Goal: Information Seeking & Learning: Learn about a topic

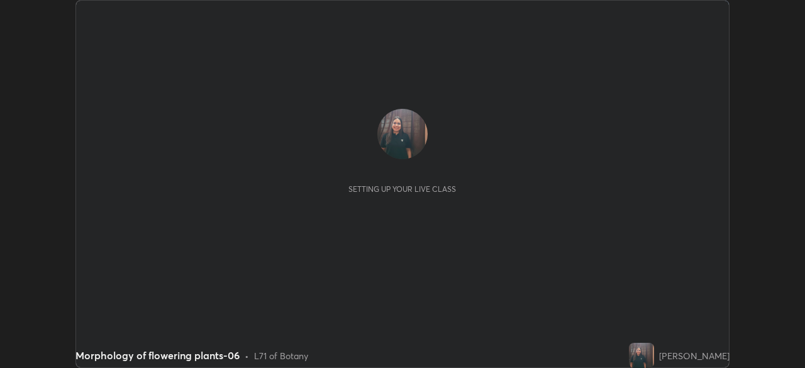
scroll to position [368, 805]
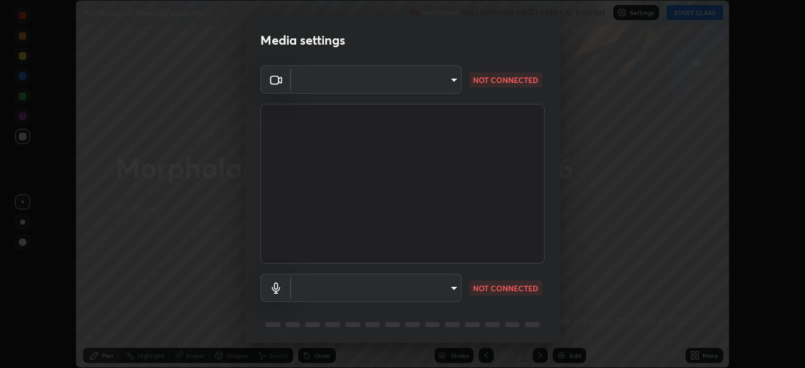
type input "55598c20c3627f74fde2fa62c56176c6afd958eb63f7086a397ce1464aa3371d"
type input "8978167cc43bbe15643b5c1650d15191c1591088b9b21ab250a75ec132c1516a"
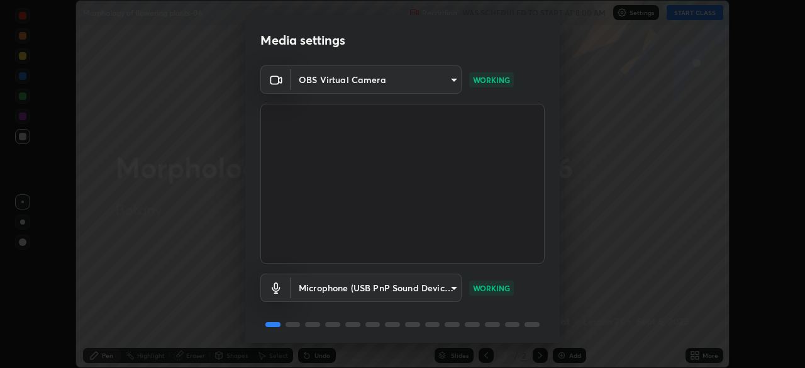
scroll to position [44, 0]
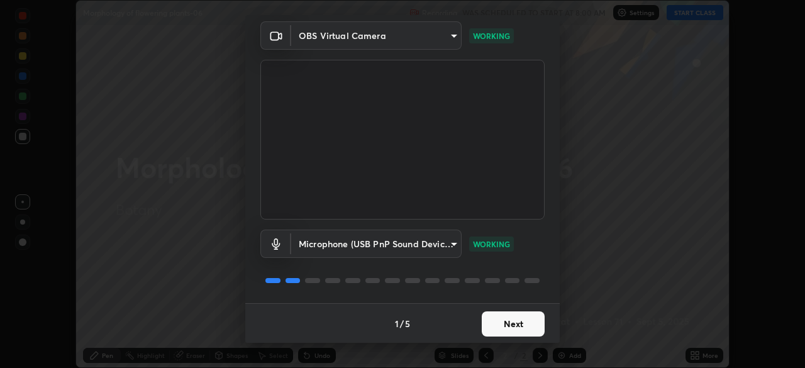
click at [502, 316] on button "Next" at bounding box center [513, 323] width 63 height 25
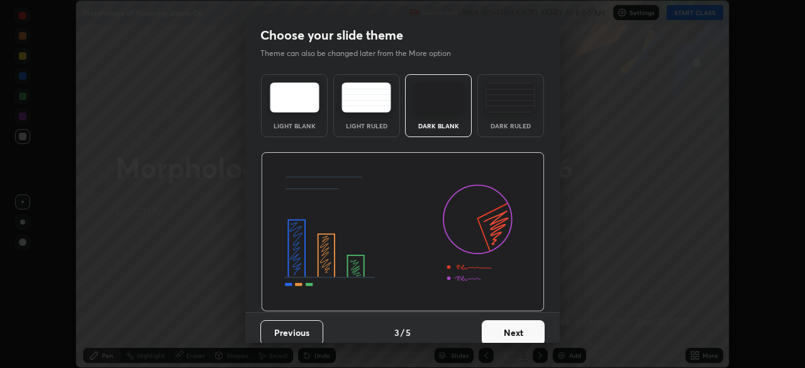
click at [498, 325] on button "Next" at bounding box center [513, 332] width 63 height 25
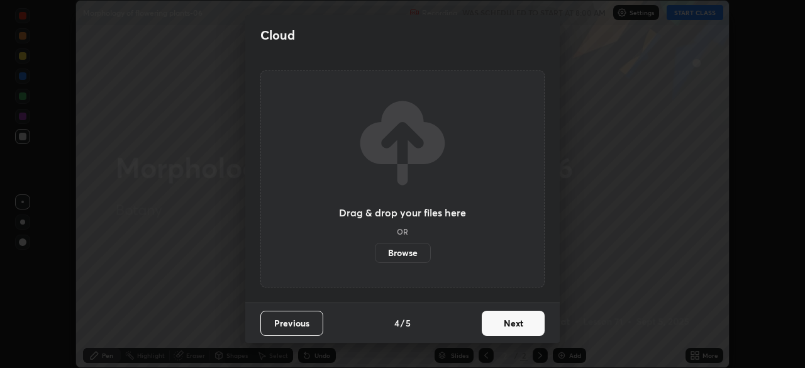
click at [498, 325] on button "Next" at bounding box center [513, 323] width 63 height 25
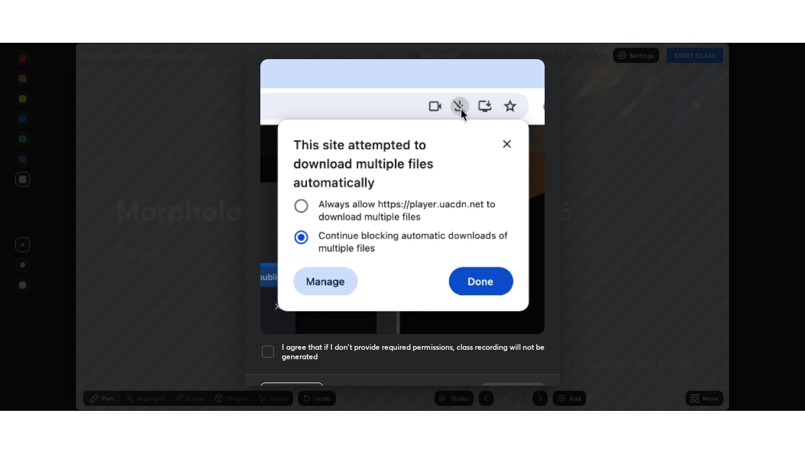
scroll to position [301, 0]
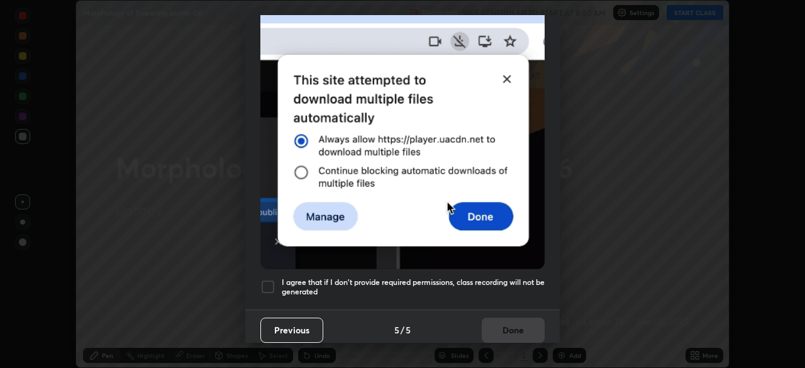
click at [269, 281] on div at bounding box center [267, 286] width 15 height 15
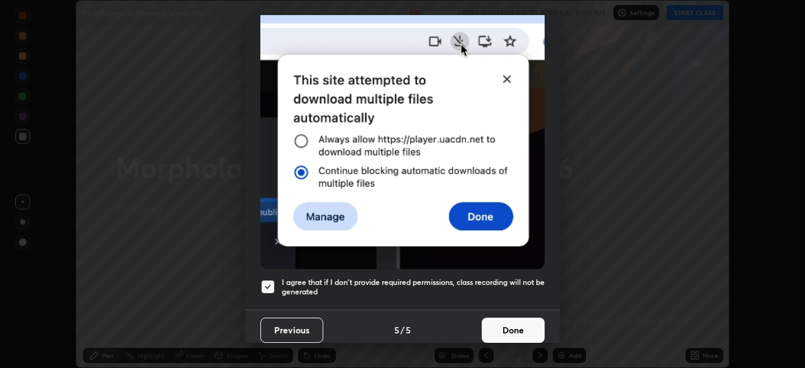
click at [511, 326] on button "Done" at bounding box center [513, 330] width 63 height 25
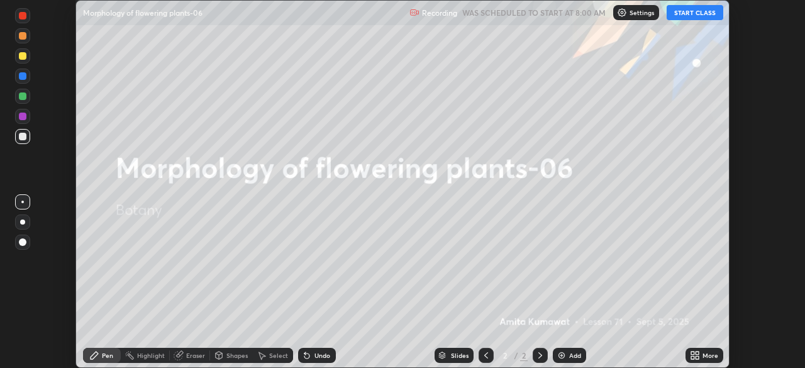
click at [689, 13] on button "START CLASS" at bounding box center [694, 12] width 57 height 15
click at [692, 353] on icon at bounding box center [692, 352] width 3 height 3
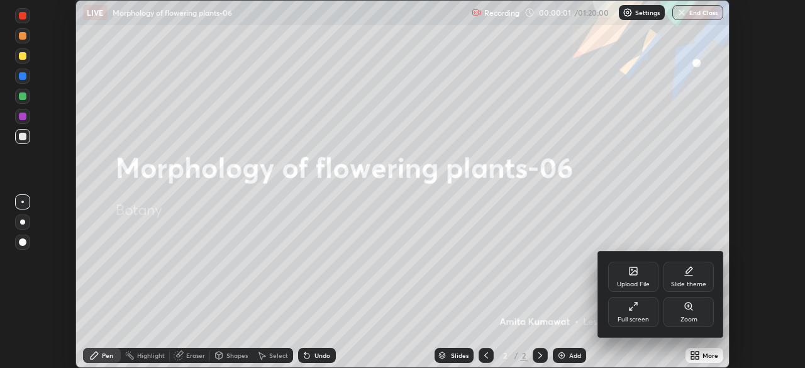
click at [643, 306] on div "Full screen" at bounding box center [633, 312] width 50 height 30
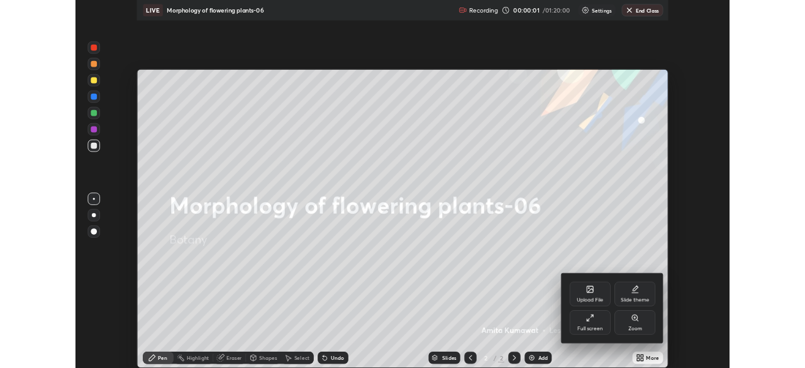
scroll to position [453, 805]
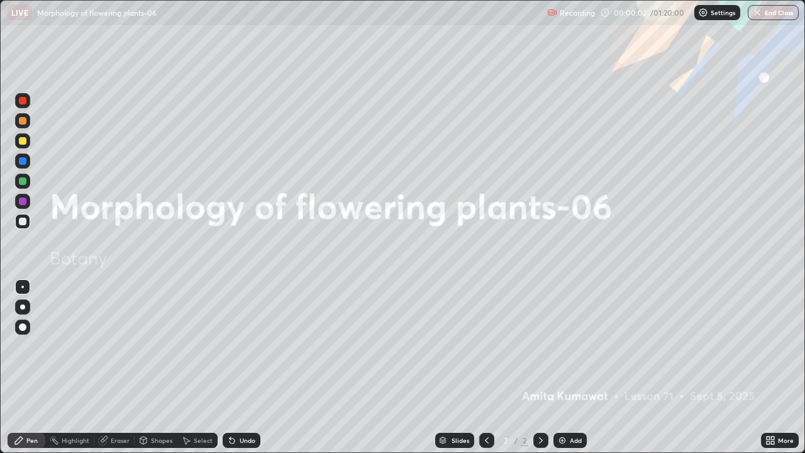
click at [563, 367] on img at bounding box center [562, 440] width 10 height 10
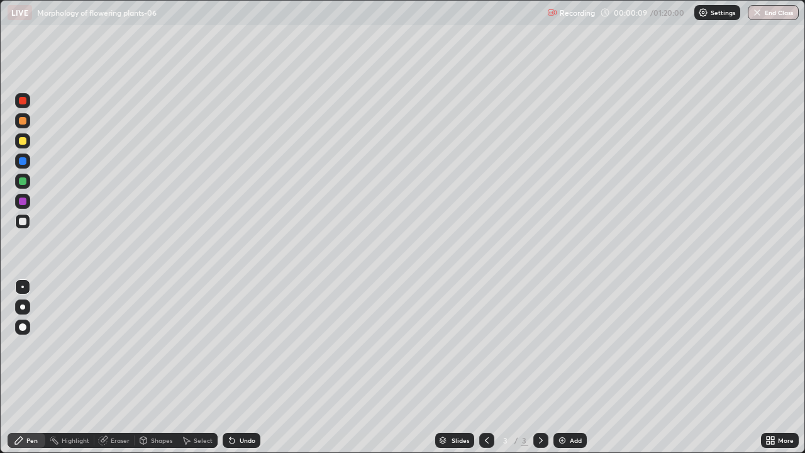
click at [230, 367] on icon at bounding box center [231, 440] width 5 height 5
click at [23, 307] on div at bounding box center [22, 306] width 5 height 5
click at [773, 367] on icon at bounding box center [772, 442] width 3 height 3
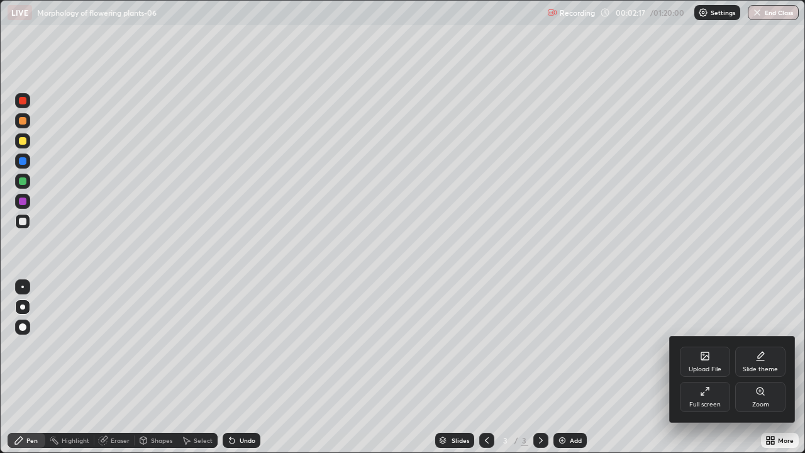
click at [699, 367] on div "Full screen" at bounding box center [705, 397] width 50 height 30
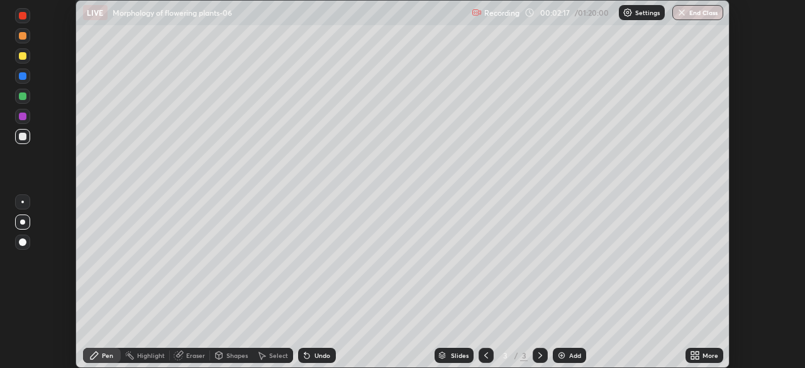
scroll to position [62507, 62071]
click at [697, 355] on icon at bounding box center [695, 355] width 10 height 10
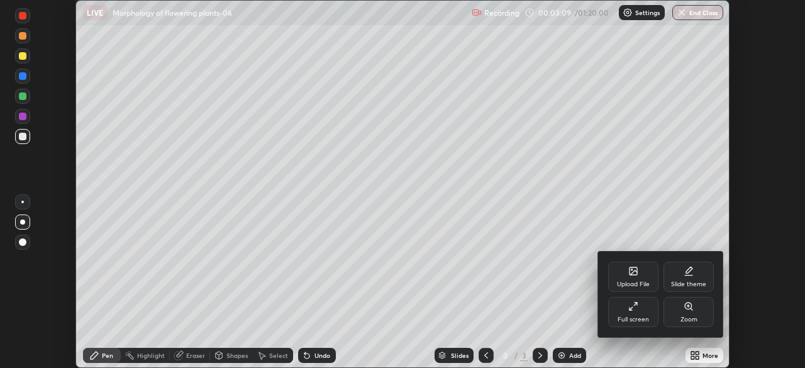
click at [629, 281] on div "Upload File" at bounding box center [633, 284] width 33 height 6
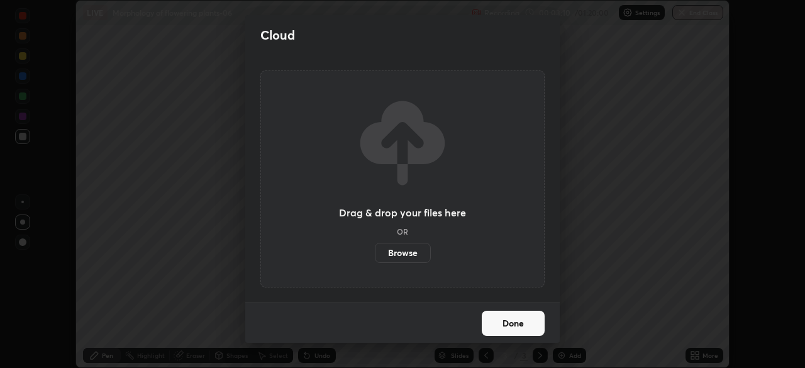
click at [411, 253] on label "Browse" at bounding box center [403, 253] width 56 height 20
click at [375, 253] on input "Browse" at bounding box center [375, 253] width 0 height 20
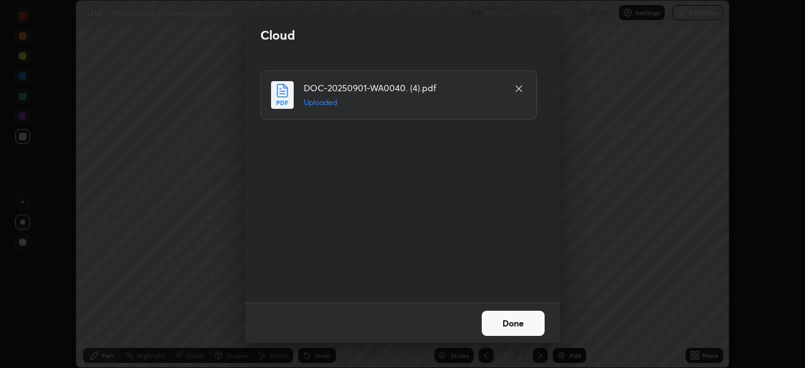
click at [511, 328] on button "Done" at bounding box center [513, 323] width 63 height 25
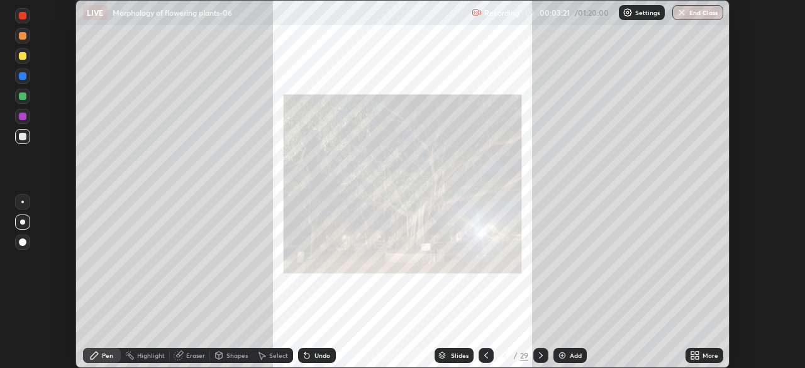
click at [539, 354] on icon at bounding box center [541, 355] width 10 height 10
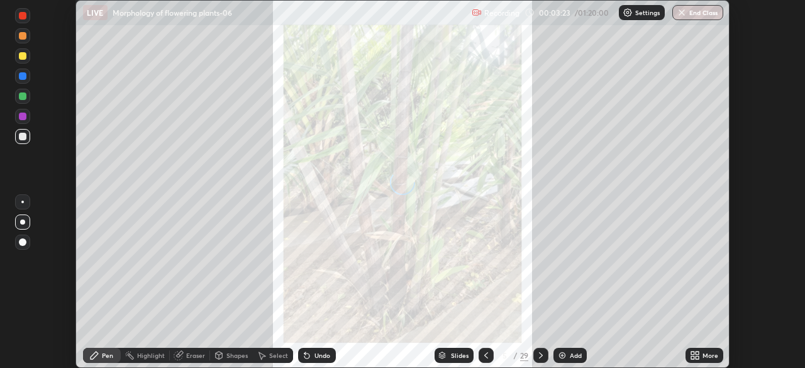
click at [441, 353] on icon at bounding box center [442, 353] width 6 height 3
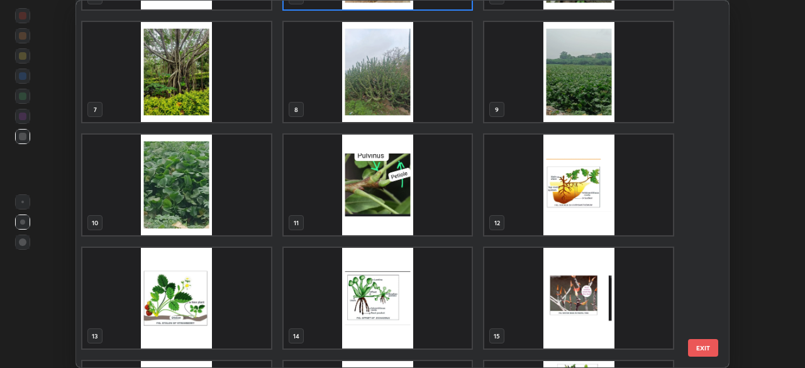
scroll to position [214, 0]
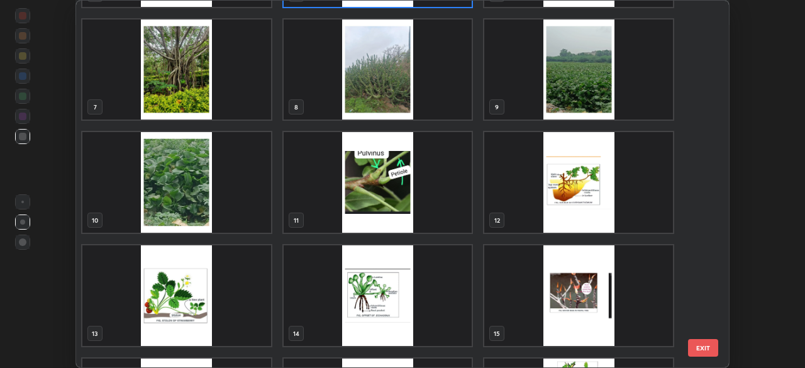
click at [361, 202] on img "grid" at bounding box center [377, 182] width 189 height 101
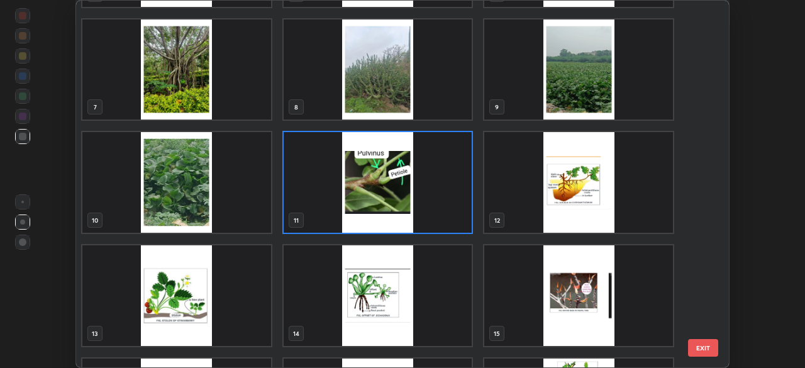
click at [361, 202] on img "grid" at bounding box center [377, 182] width 189 height 101
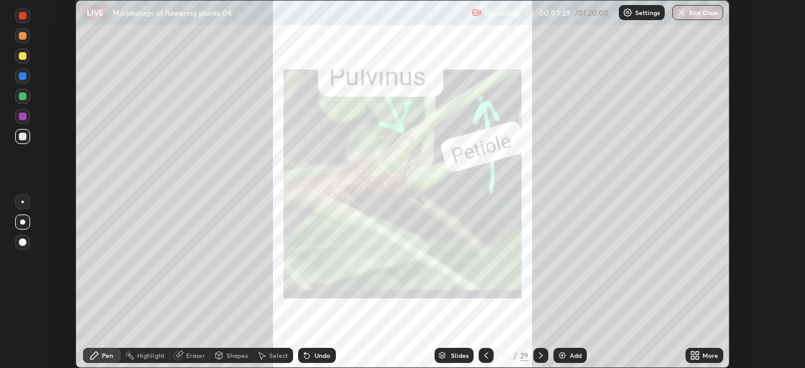
click at [361, 202] on img "grid" at bounding box center [377, 182] width 189 height 101
click at [454, 352] on div "Slides" at bounding box center [460, 355] width 18 height 6
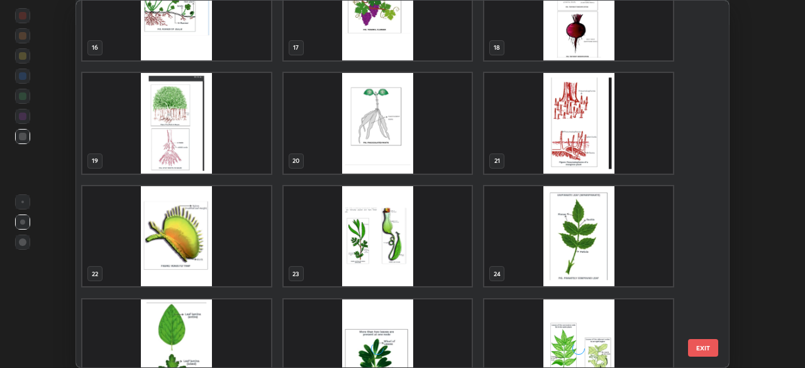
scroll to position [613, 0]
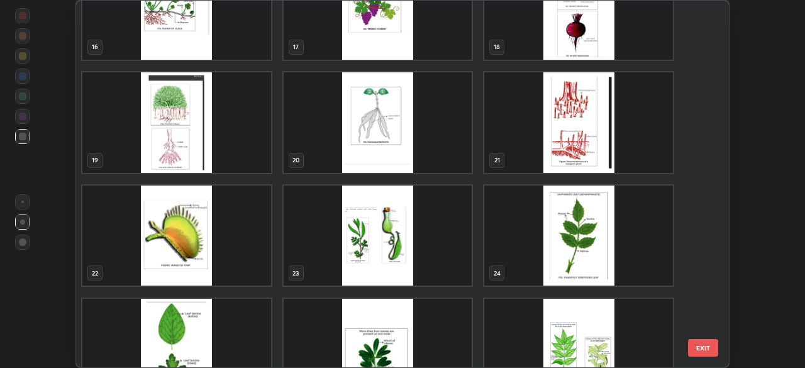
click at [172, 243] on img "grid" at bounding box center [176, 235] width 189 height 101
click at [172, 249] on img "grid" at bounding box center [176, 235] width 189 height 101
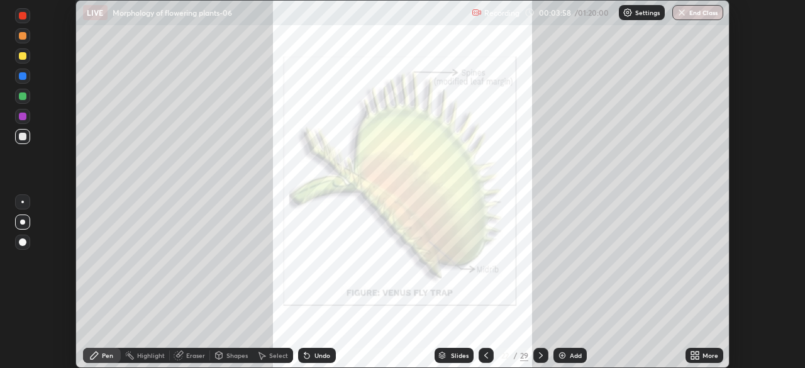
click at [540, 357] on icon at bounding box center [541, 355] width 10 height 10
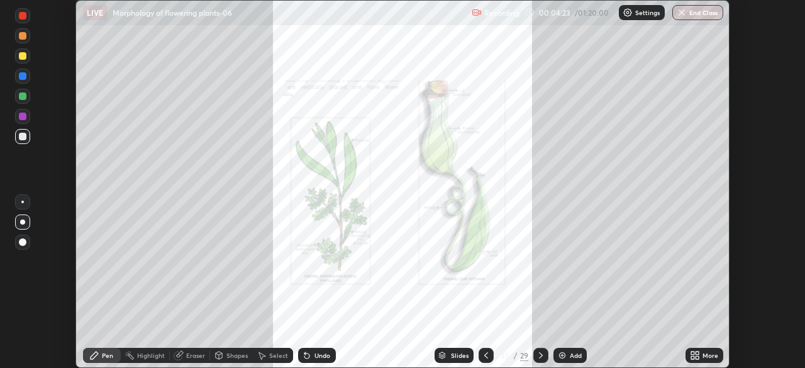
click at [459, 355] on div "Slides" at bounding box center [460, 355] width 18 height 6
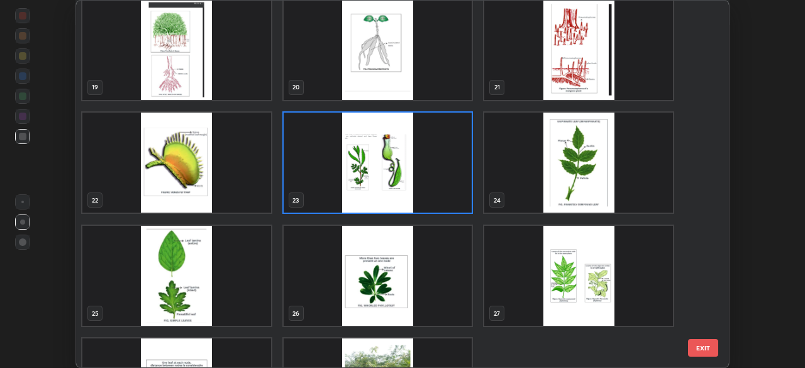
scroll to position [685, 0]
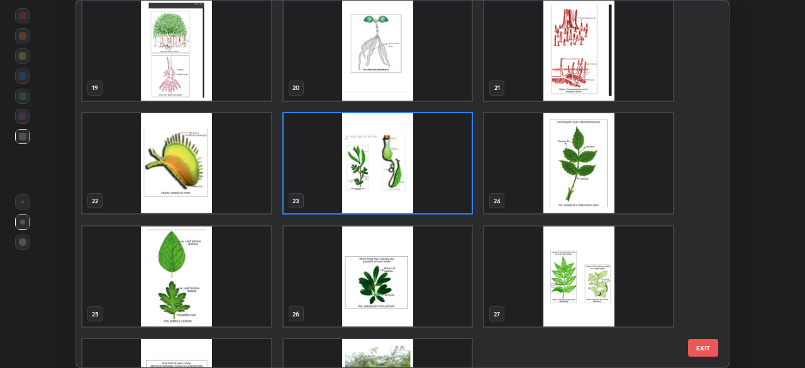
click at [602, 177] on img "grid" at bounding box center [578, 163] width 189 height 101
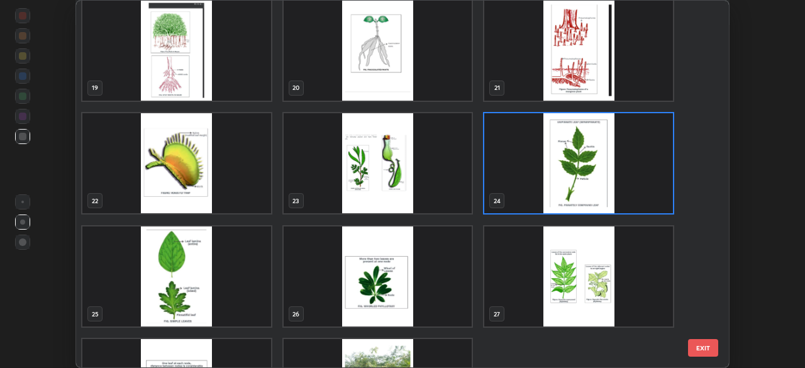
click at [602, 180] on img "grid" at bounding box center [578, 163] width 189 height 101
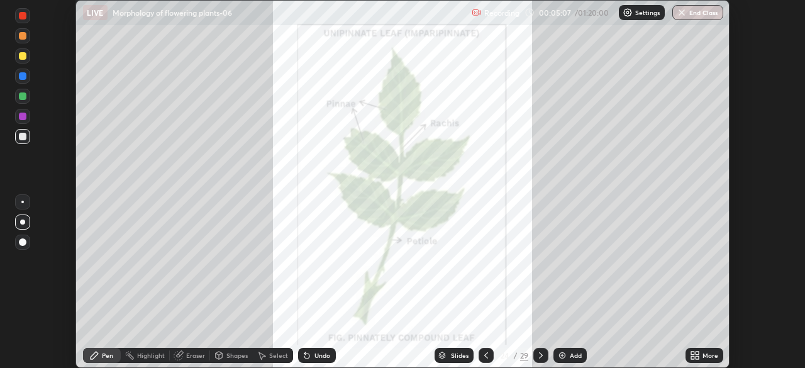
click at [539, 355] on icon at bounding box center [541, 355] width 10 height 10
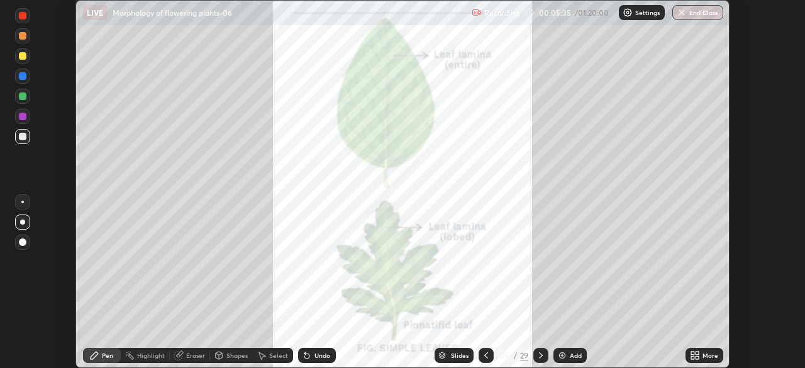
click at [525, 357] on div "29" at bounding box center [524, 355] width 8 height 11
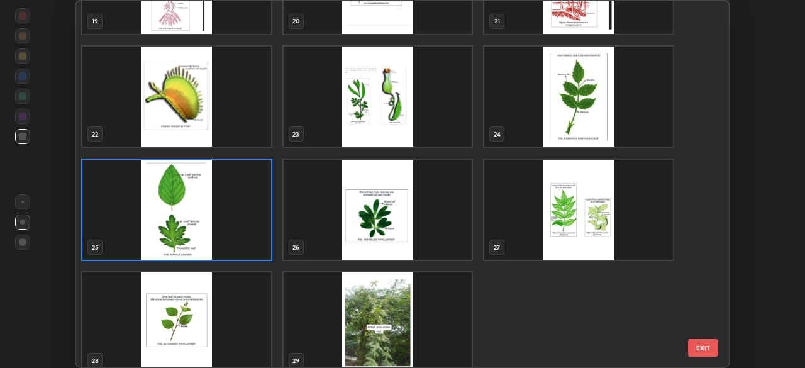
scroll to position [763, 0]
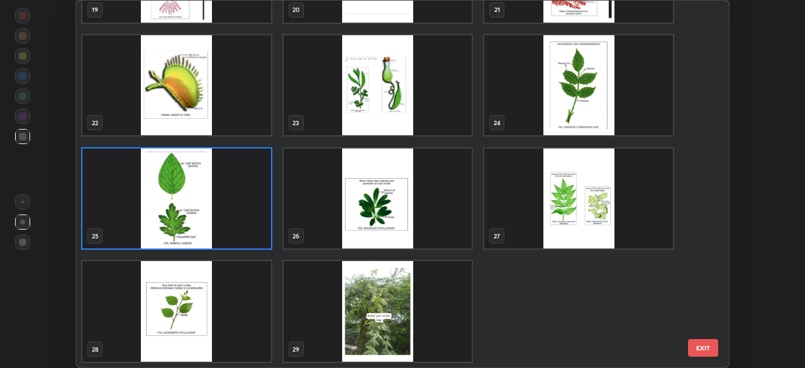
click at [452, 228] on img "grid" at bounding box center [377, 198] width 189 height 101
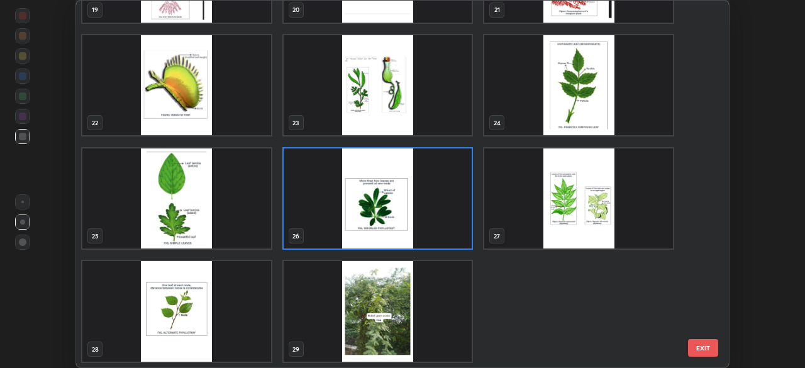
click at [452, 228] on img "grid" at bounding box center [377, 198] width 189 height 101
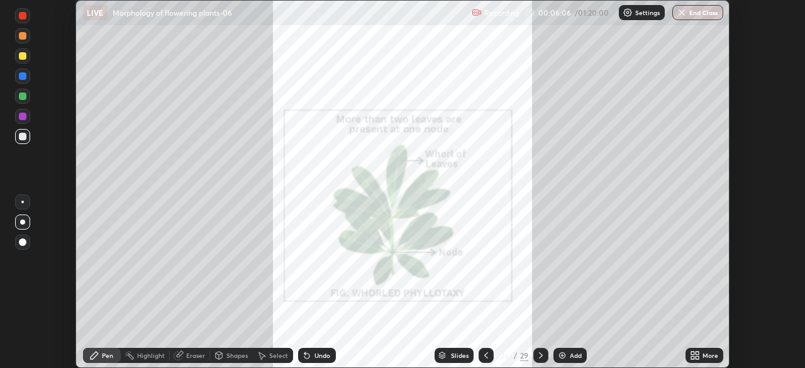
click at [451, 350] on div "Slides" at bounding box center [453, 355] width 39 height 15
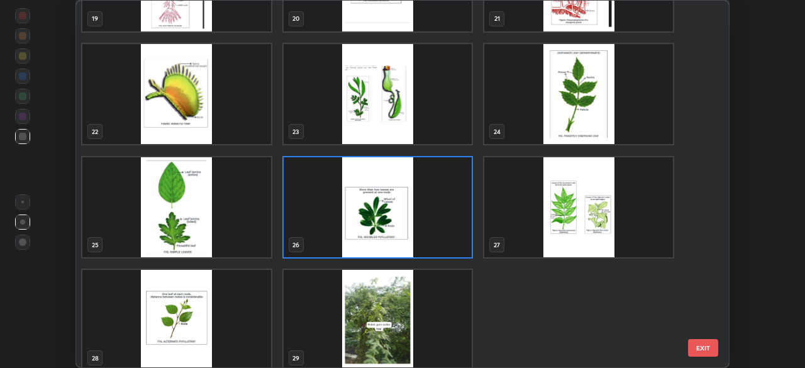
scroll to position [758, 0]
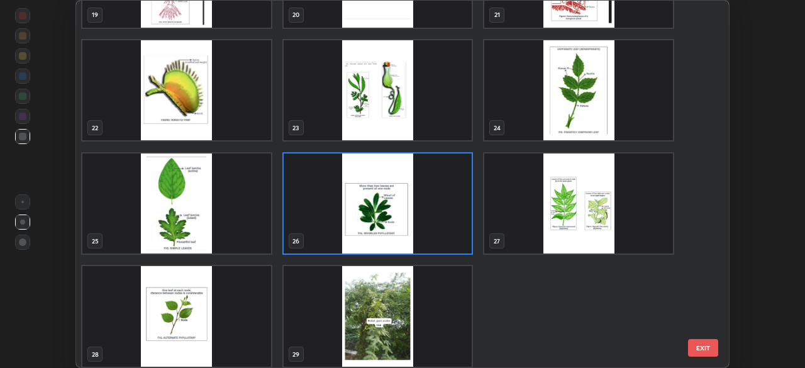
click at [591, 205] on img "grid" at bounding box center [578, 203] width 189 height 101
click at [596, 206] on img "grid" at bounding box center [578, 203] width 189 height 101
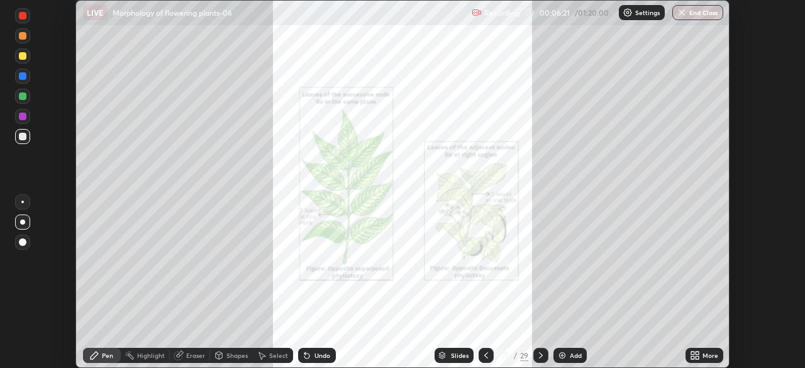
click at [454, 352] on div "Slides" at bounding box center [460, 355] width 18 height 6
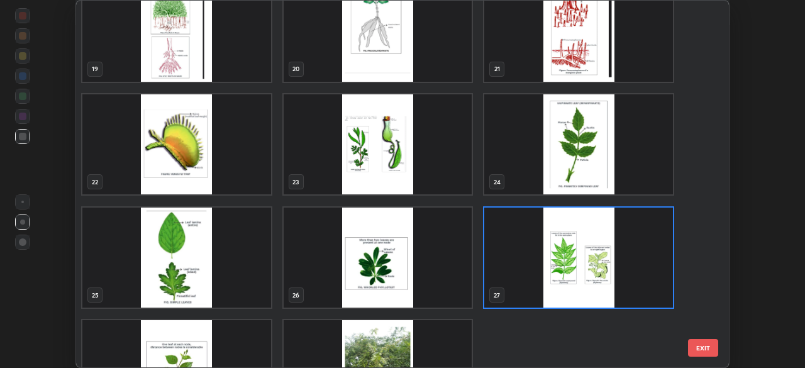
scroll to position [763, 0]
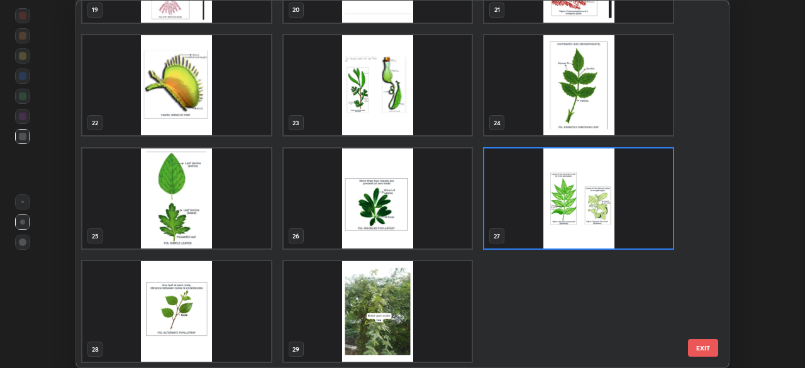
click at [241, 321] on img "grid" at bounding box center [176, 311] width 189 height 101
click at [239, 324] on img "grid" at bounding box center [176, 311] width 189 height 101
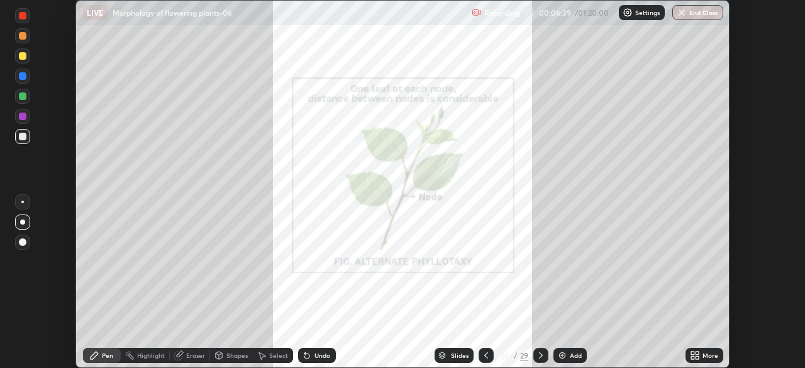
click at [452, 351] on div "Slides" at bounding box center [453, 355] width 39 height 15
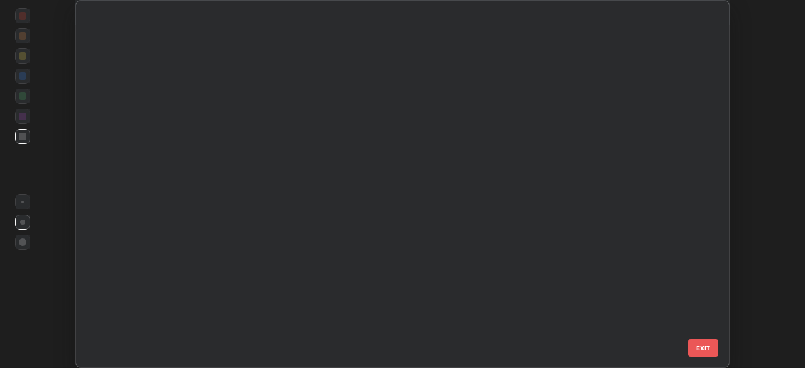
scroll to position [363, 647]
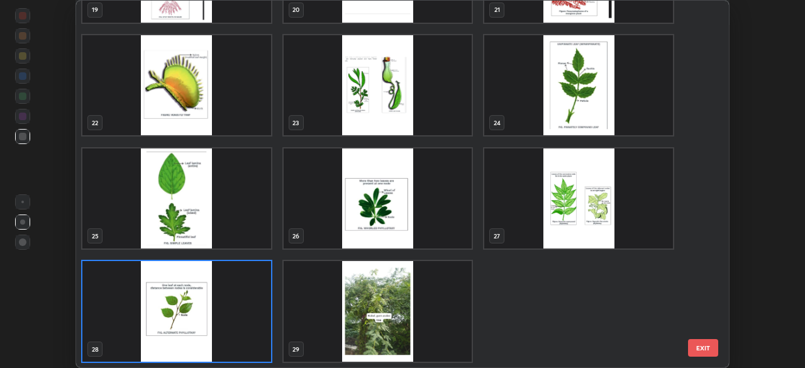
click at [443, 319] on img "grid" at bounding box center [377, 311] width 189 height 101
click at [448, 312] on img "grid" at bounding box center [377, 311] width 189 height 101
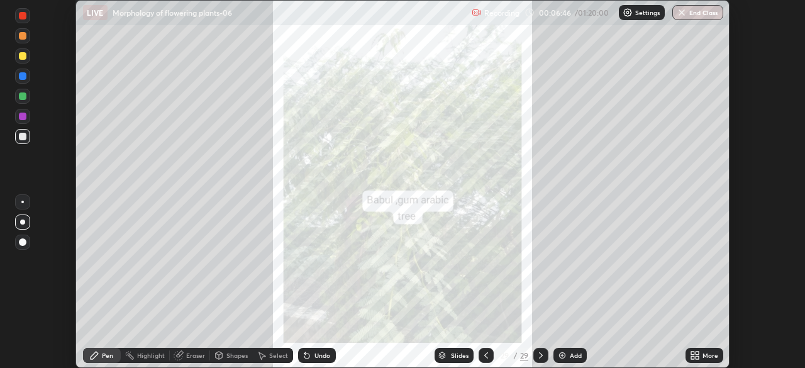
click at [460, 348] on div "Slides" at bounding box center [453, 355] width 39 height 15
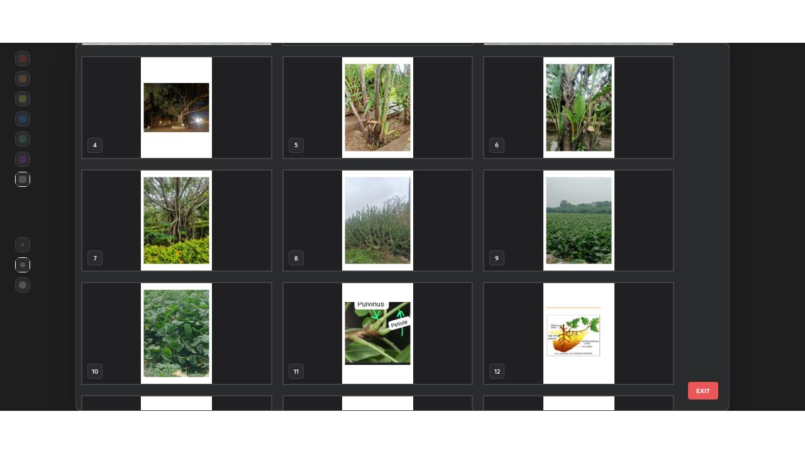
scroll to position [0, 0]
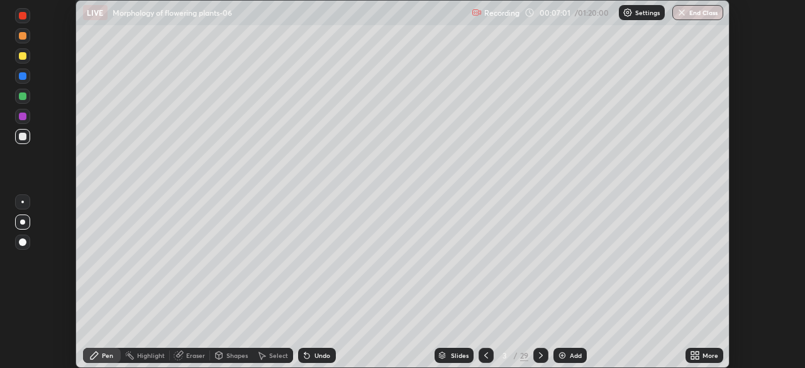
click at [692, 357] on icon at bounding box center [692, 357] width 3 height 3
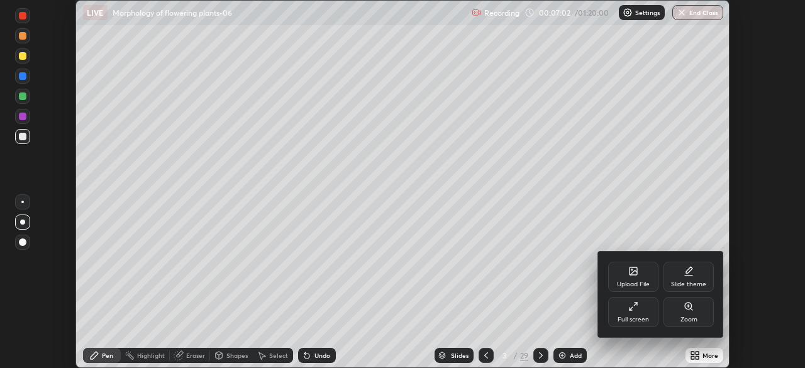
click at [639, 310] on div "Full screen" at bounding box center [633, 312] width 50 height 30
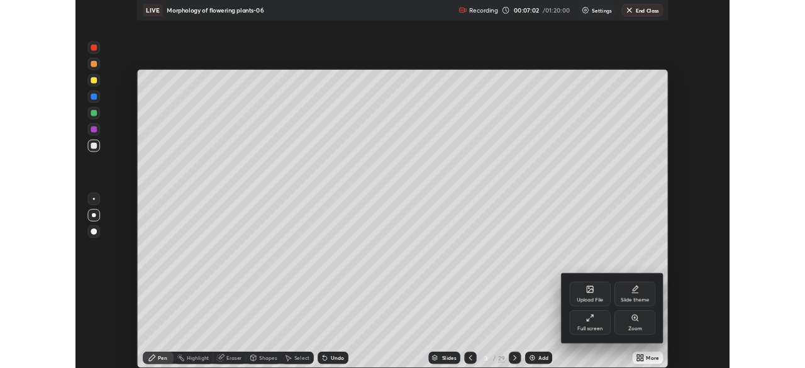
scroll to position [453, 805]
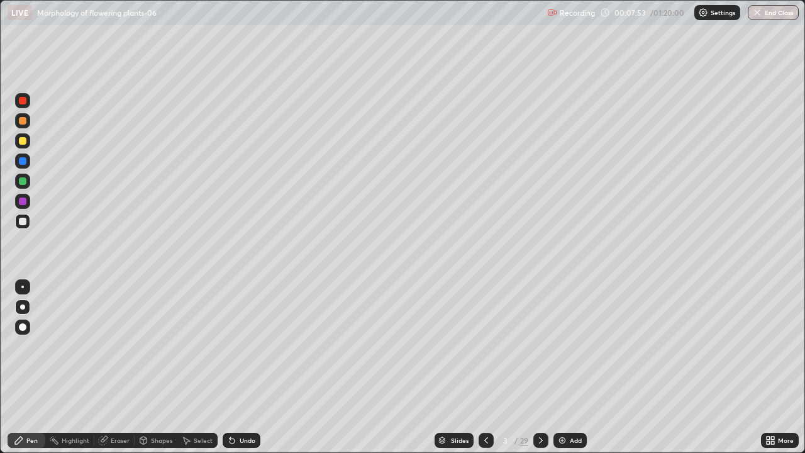
click at [21, 201] on div at bounding box center [23, 201] width 8 height 8
click at [25, 221] on div at bounding box center [23, 222] width 8 height 8
click at [242, 367] on div "Undo" at bounding box center [248, 440] width 16 height 6
click at [114, 367] on div "Eraser" at bounding box center [114, 440] width 40 height 15
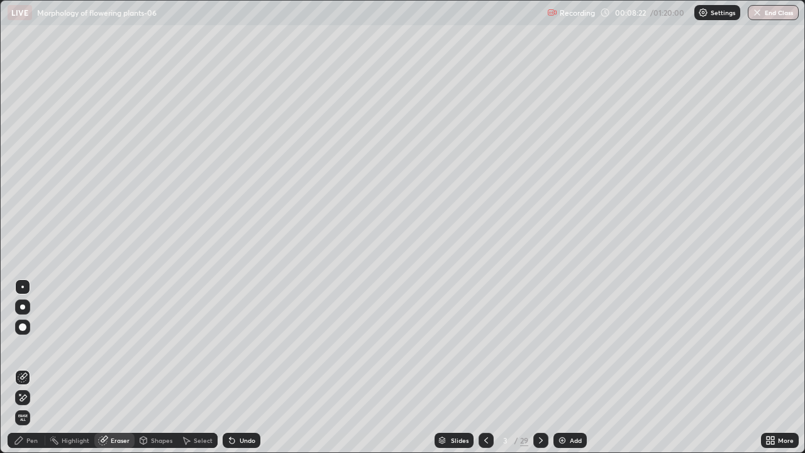
click at [41, 367] on div "Pen" at bounding box center [27, 440] width 38 height 15
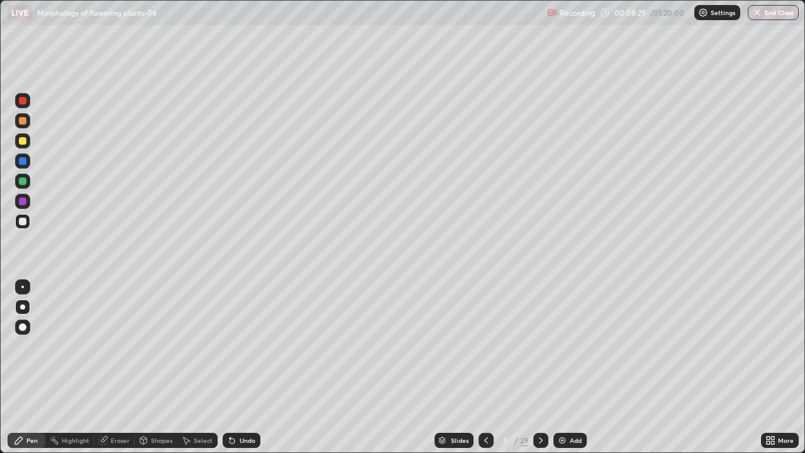
click at [30, 184] on div at bounding box center [22, 181] width 15 height 15
click at [780, 367] on div "More" at bounding box center [786, 440] width 16 height 6
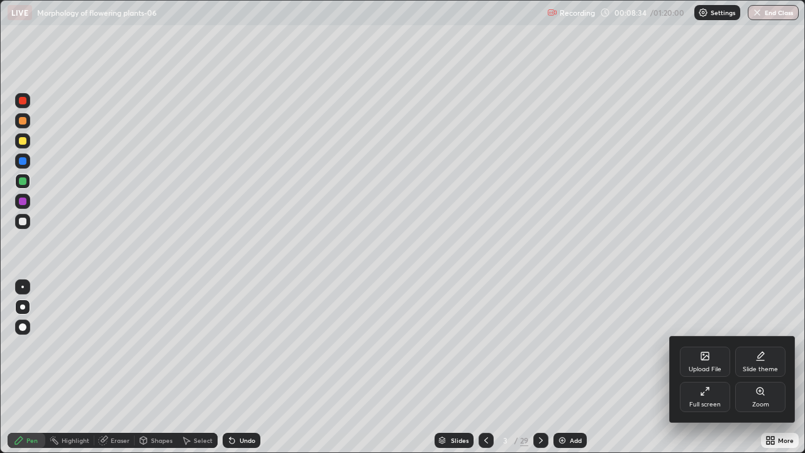
click at [707, 367] on div "Full screen" at bounding box center [704, 404] width 31 height 6
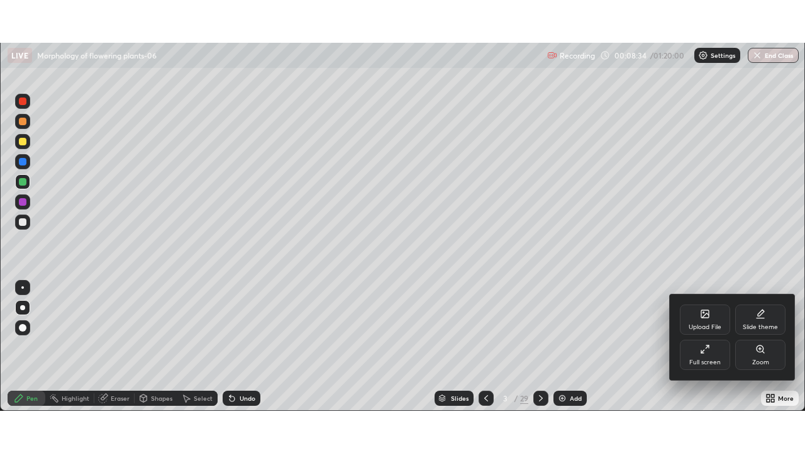
scroll to position [62507, 62071]
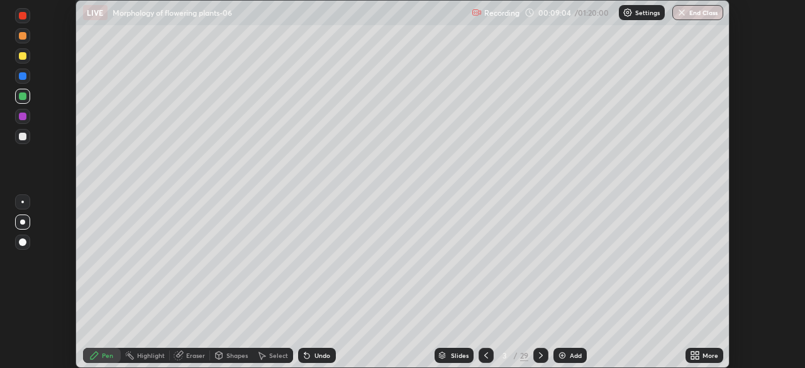
click at [707, 355] on div "More" at bounding box center [710, 355] width 16 height 6
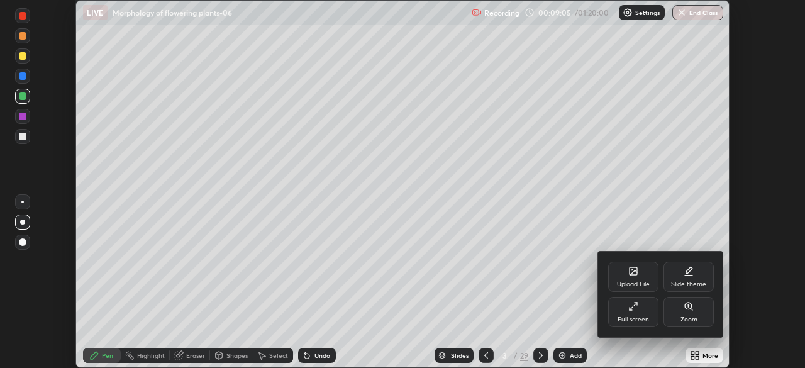
click at [634, 312] on div "Full screen" at bounding box center [633, 312] width 50 height 30
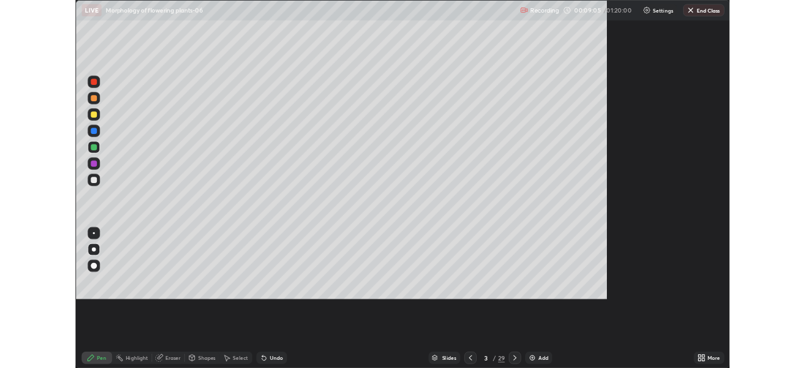
scroll to position [453, 805]
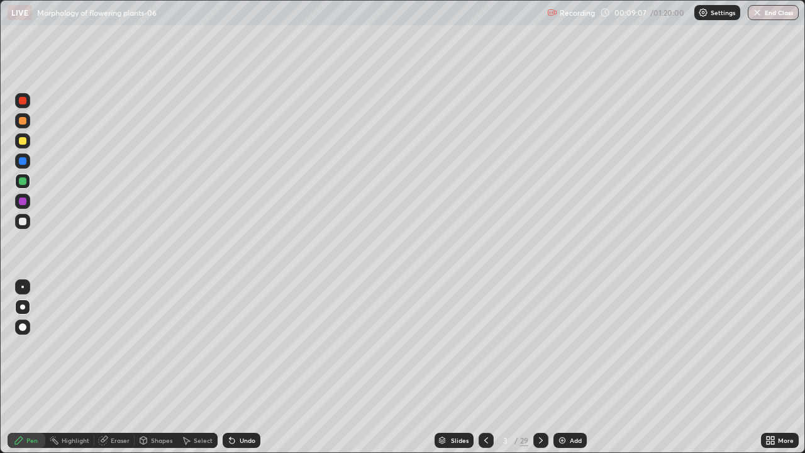
click at [29, 178] on div at bounding box center [22, 181] width 15 height 15
click at [22, 204] on div at bounding box center [23, 201] width 8 height 8
click at [23, 328] on div at bounding box center [23, 327] width 8 height 8
click at [25, 120] on div at bounding box center [23, 121] width 8 height 8
click at [23, 141] on div at bounding box center [23, 141] width 8 height 8
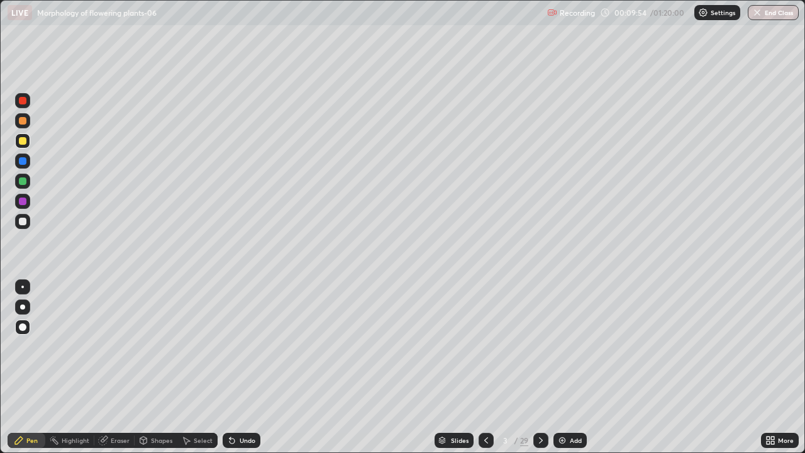
click at [30, 308] on div at bounding box center [22, 306] width 15 height 15
click at [23, 202] on div at bounding box center [23, 201] width 8 height 8
click at [244, 367] on div "Undo" at bounding box center [248, 440] width 16 height 6
click at [24, 180] on div at bounding box center [23, 181] width 8 height 8
click at [25, 201] on div at bounding box center [23, 201] width 8 height 8
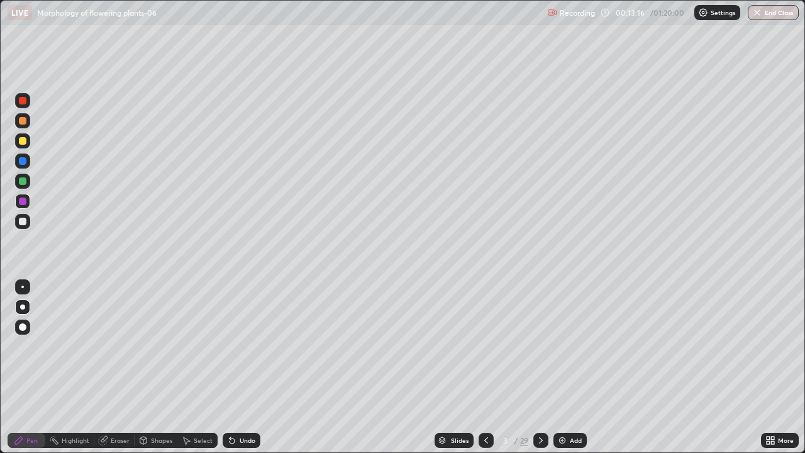
click at [26, 218] on div at bounding box center [23, 222] width 8 height 8
click at [24, 97] on div at bounding box center [23, 101] width 8 height 8
click at [250, 367] on div "Undo" at bounding box center [248, 440] width 16 height 6
click at [255, 367] on div "Undo" at bounding box center [242, 440] width 38 height 15
click at [21, 202] on div at bounding box center [23, 201] width 8 height 8
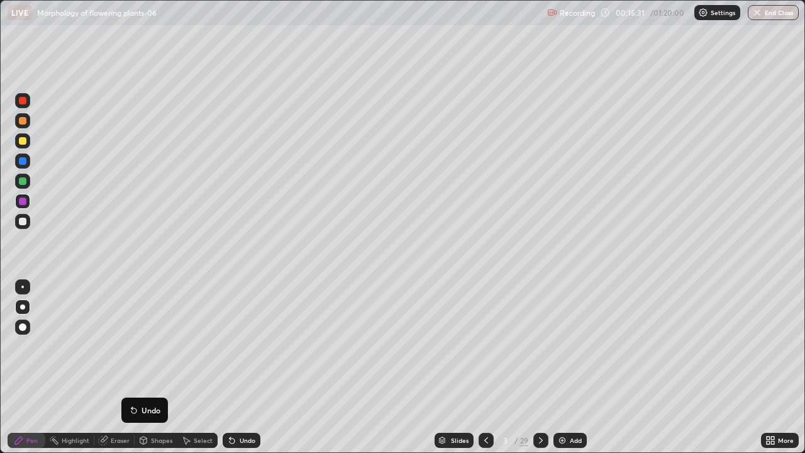
click at [22, 160] on div at bounding box center [23, 161] width 8 height 8
click at [22, 180] on div at bounding box center [23, 181] width 8 height 8
click at [24, 223] on div at bounding box center [23, 222] width 8 height 8
click at [23, 201] on div at bounding box center [23, 201] width 8 height 8
click at [22, 101] on div at bounding box center [23, 101] width 8 height 8
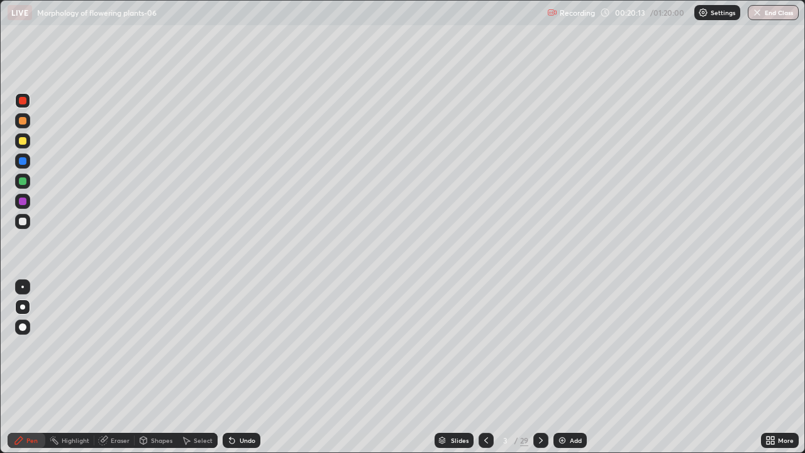
click at [20, 119] on div at bounding box center [23, 121] width 8 height 8
click at [25, 201] on div at bounding box center [23, 201] width 8 height 8
click at [30, 184] on div at bounding box center [22, 181] width 15 height 15
click at [23, 161] on div at bounding box center [23, 161] width 8 height 8
click at [23, 121] on div at bounding box center [23, 121] width 8 height 8
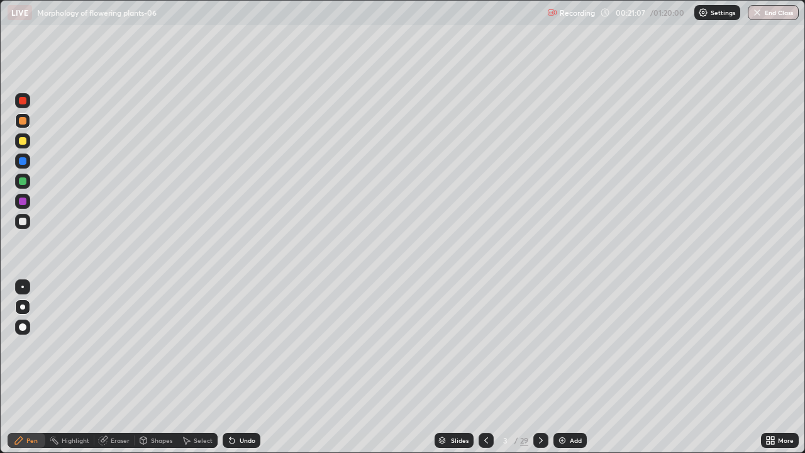
click at [24, 221] on div at bounding box center [23, 222] width 8 height 8
click at [24, 202] on div at bounding box center [23, 201] width 8 height 8
click at [26, 106] on div at bounding box center [22, 100] width 15 height 15
click at [562, 367] on img at bounding box center [562, 440] width 10 height 10
click at [24, 141] on div at bounding box center [23, 141] width 8 height 8
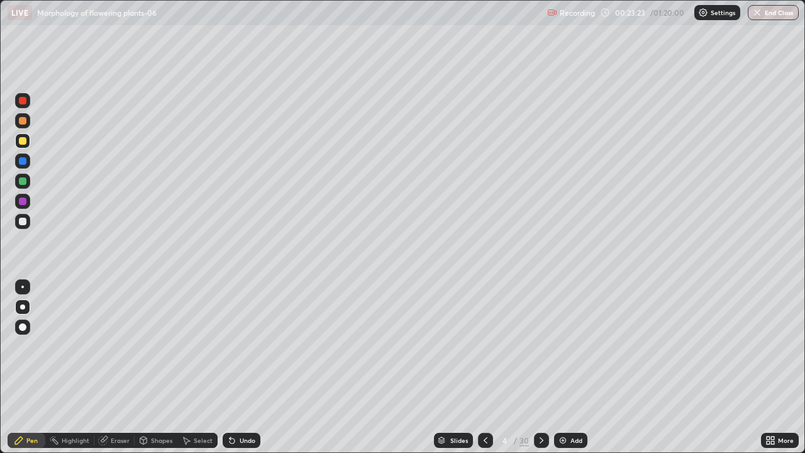
click at [21, 101] on div at bounding box center [23, 101] width 8 height 8
click at [23, 141] on div at bounding box center [23, 141] width 8 height 8
click at [23, 201] on div at bounding box center [23, 201] width 8 height 8
click at [485, 367] on div at bounding box center [485, 440] width 15 height 25
click at [538, 367] on icon at bounding box center [541, 440] width 10 height 10
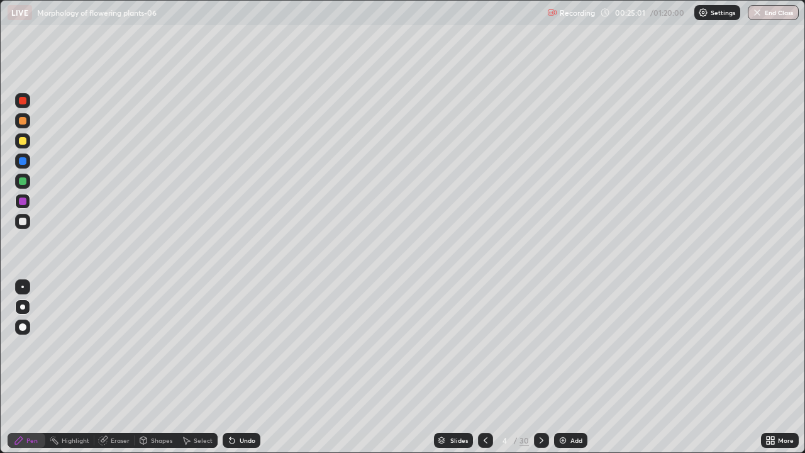
click at [25, 219] on div at bounding box center [23, 222] width 8 height 8
click at [485, 367] on icon at bounding box center [485, 440] width 10 height 10
click at [541, 367] on icon at bounding box center [541, 440] width 10 height 10
click at [253, 367] on div "Undo" at bounding box center [242, 440] width 38 height 15
click at [556, 367] on div "Add" at bounding box center [570, 440] width 33 height 15
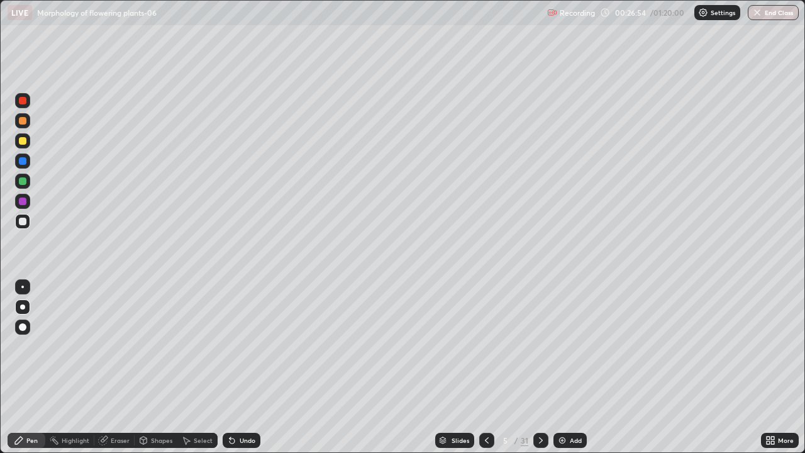
click at [25, 201] on div at bounding box center [23, 201] width 8 height 8
click at [28, 219] on div at bounding box center [22, 221] width 15 height 15
click at [486, 367] on icon at bounding box center [487, 440] width 4 height 6
click at [485, 367] on icon at bounding box center [487, 440] width 10 height 10
click at [541, 367] on icon at bounding box center [541, 440] width 10 height 10
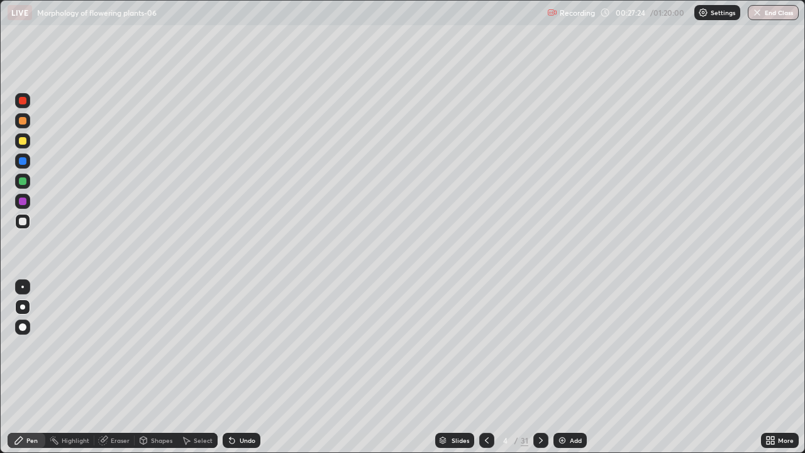
click at [539, 367] on icon at bounding box center [541, 440] width 4 height 6
click at [23, 101] on div at bounding box center [23, 101] width 8 height 8
click at [24, 182] on div at bounding box center [23, 181] width 8 height 8
click at [24, 204] on div at bounding box center [23, 201] width 8 height 8
click at [23, 224] on div at bounding box center [23, 222] width 8 height 8
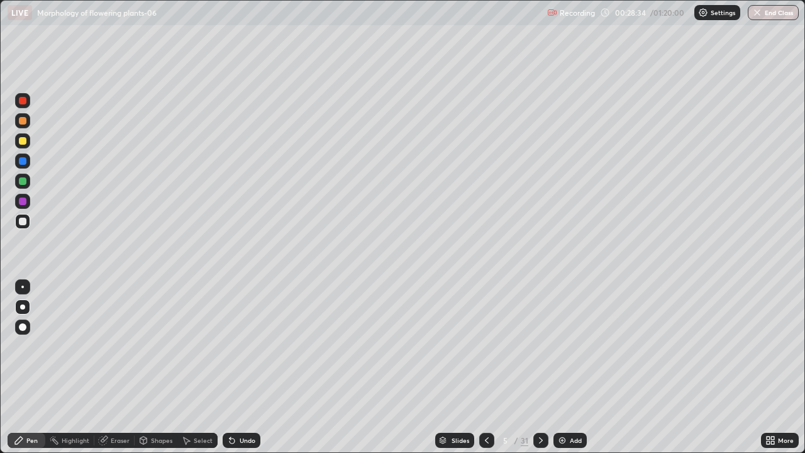
click at [485, 367] on icon at bounding box center [487, 440] width 10 height 10
click at [534, 367] on div at bounding box center [540, 440] width 15 height 15
click at [19, 203] on div at bounding box center [23, 201] width 8 height 8
click at [111, 367] on div "Eraser" at bounding box center [120, 440] width 19 height 6
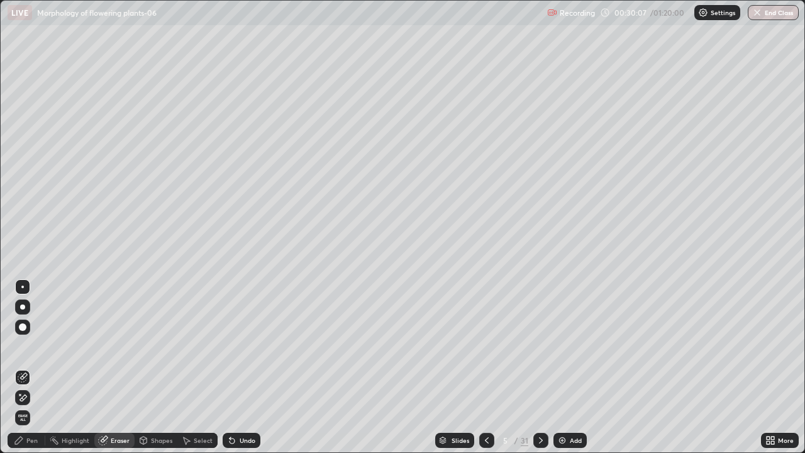
click at [30, 367] on div "Pen" at bounding box center [31, 440] width 11 height 6
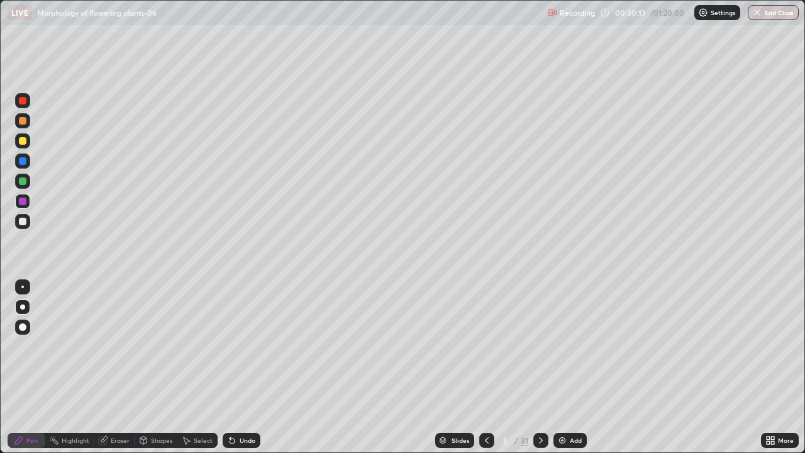
click at [23, 218] on div at bounding box center [23, 222] width 8 height 8
click at [489, 367] on icon at bounding box center [487, 440] width 10 height 10
click at [484, 367] on icon at bounding box center [487, 440] width 10 height 10
click at [541, 367] on div at bounding box center [540, 440] width 15 height 15
click at [485, 367] on icon at bounding box center [487, 440] width 10 height 10
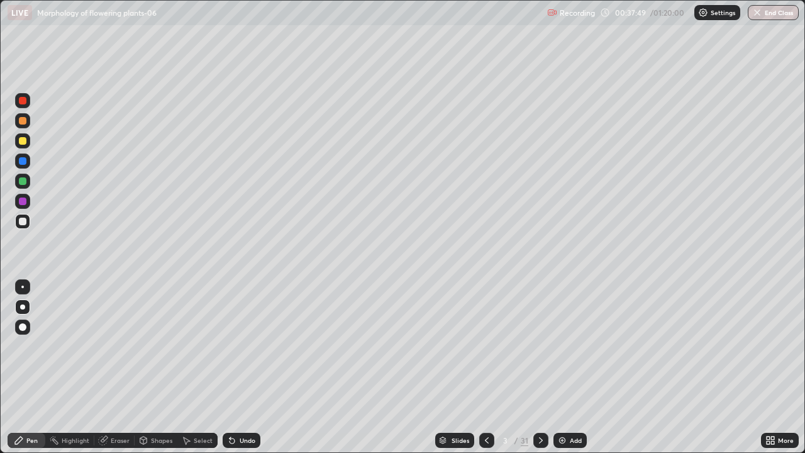
click at [539, 367] on icon at bounding box center [541, 440] width 10 height 10
click at [541, 367] on icon at bounding box center [541, 440] width 10 height 10
click at [25, 200] on div at bounding box center [23, 201] width 8 height 8
click at [28, 220] on div at bounding box center [22, 221] width 15 height 15
click at [561, 367] on img at bounding box center [562, 440] width 10 height 10
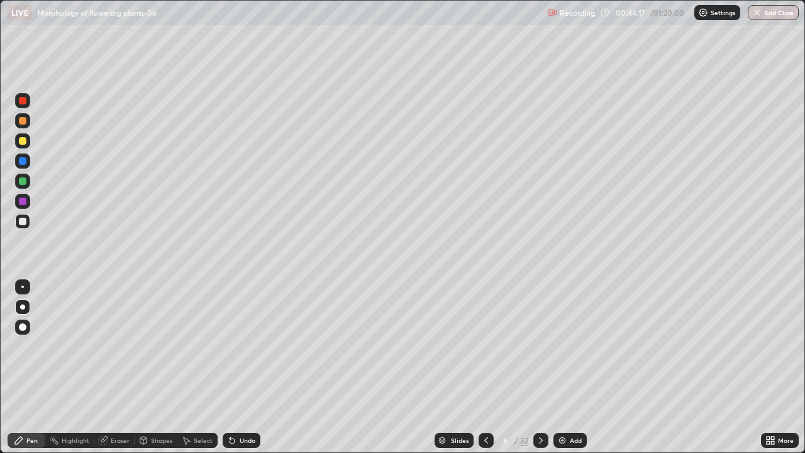
click at [485, 367] on icon at bounding box center [486, 440] width 10 height 10
click at [484, 367] on icon at bounding box center [486, 440] width 10 height 10
click at [539, 367] on icon at bounding box center [541, 440] width 10 height 10
click at [541, 367] on icon at bounding box center [541, 440] width 4 height 6
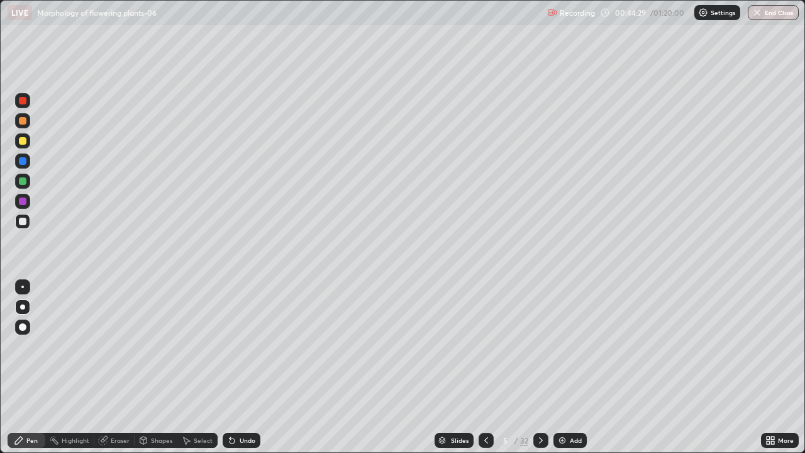
click at [541, 367] on icon at bounding box center [541, 440] width 4 height 6
click at [20, 200] on div at bounding box center [23, 201] width 8 height 8
click at [25, 158] on div at bounding box center [23, 161] width 8 height 8
click at [245, 367] on div "Undo" at bounding box center [248, 440] width 16 height 6
click at [243, 367] on div "Undo" at bounding box center [248, 440] width 16 height 6
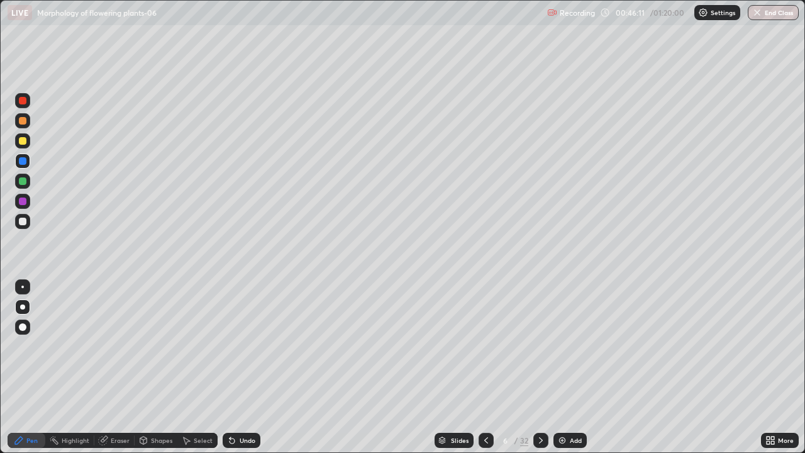
click at [25, 206] on div at bounding box center [22, 201] width 15 height 15
click at [29, 218] on div at bounding box center [22, 221] width 15 height 15
click at [109, 367] on div "Eraser" at bounding box center [114, 440] width 40 height 15
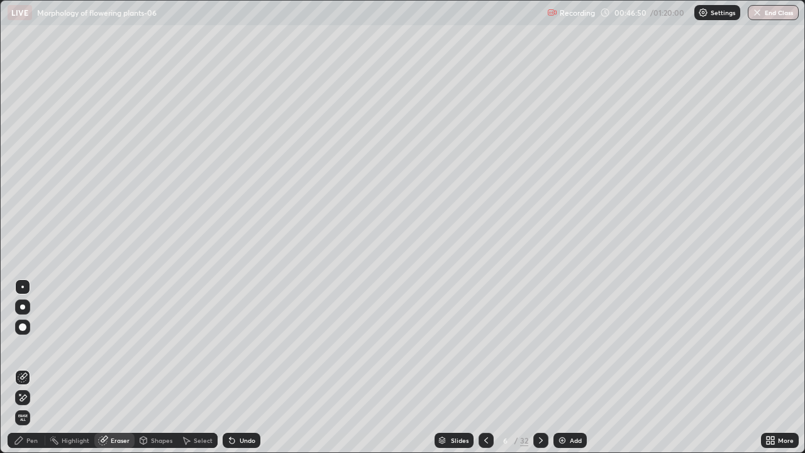
click at [28, 367] on div "Pen" at bounding box center [31, 440] width 11 height 6
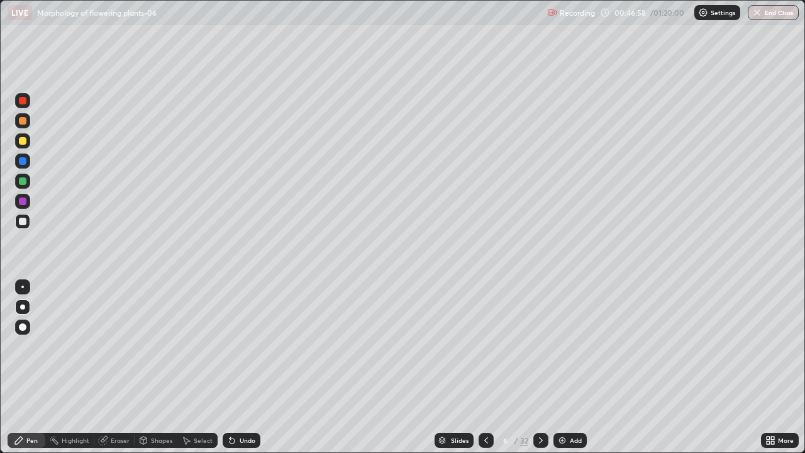
click at [27, 207] on div at bounding box center [22, 201] width 15 height 15
click at [25, 221] on div at bounding box center [23, 222] width 8 height 8
click at [25, 199] on div at bounding box center [23, 201] width 8 height 8
click at [559, 367] on img at bounding box center [562, 440] width 10 height 10
click at [23, 102] on div at bounding box center [23, 101] width 8 height 8
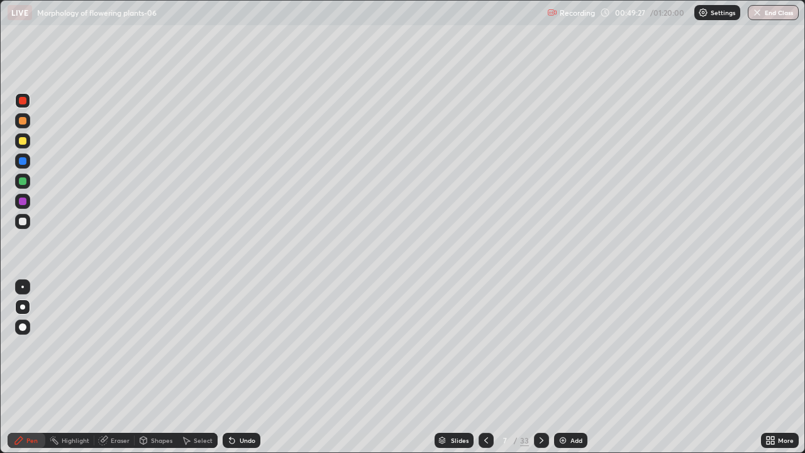
click at [24, 200] on div at bounding box center [23, 201] width 8 height 8
click at [23, 334] on div at bounding box center [22, 326] width 15 height 15
click at [28, 219] on div at bounding box center [22, 221] width 15 height 15
click at [25, 199] on div at bounding box center [23, 201] width 8 height 8
click at [75, 367] on div "Highlight" at bounding box center [76, 440] width 28 height 6
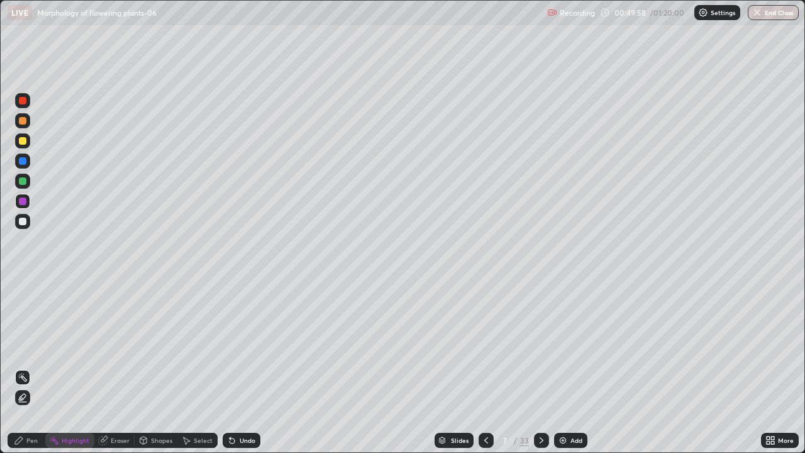
click at [25, 367] on icon at bounding box center [23, 397] width 10 height 10
click at [33, 367] on div "Pen" at bounding box center [27, 440] width 38 height 15
click at [24, 312] on div at bounding box center [22, 306] width 15 height 15
click at [24, 221] on div at bounding box center [23, 222] width 8 height 8
click at [149, 367] on div "Shapes" at bounding box center [156, 440] width 43 height 15
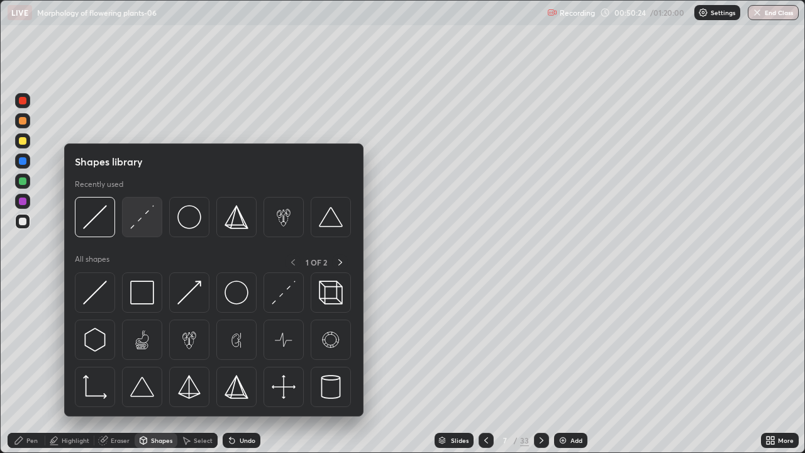
click at [136, 224] on img at bounding box center [142, 217] width 24 height 24
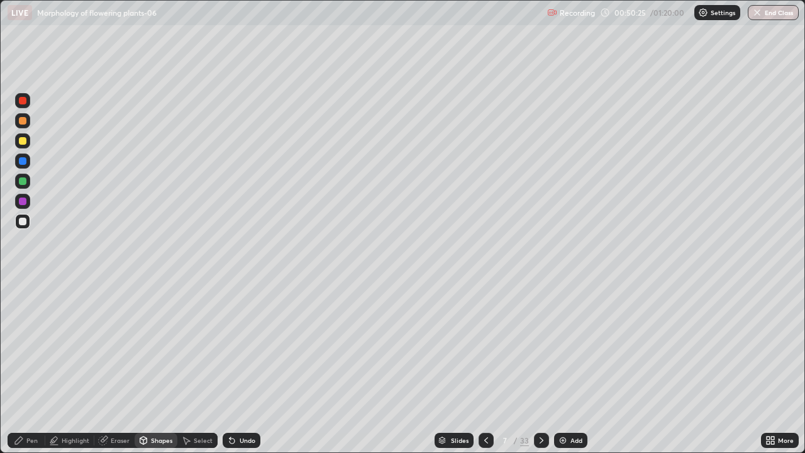
click at [25, 183] on div at bounding box center [23, 181] width 8 height 8
click at [229, 367] on icon at bounding box center [231, 440] width 5 height 5
click at [30, 367] on div "Pen" at bounding box center [27, 440] width 38 height 15
click at [23, 118] on div at bounding box center [23, 121] width 8 height 8
click at [19, 222] on div at bounding box center [23, 222] width 8 height 8
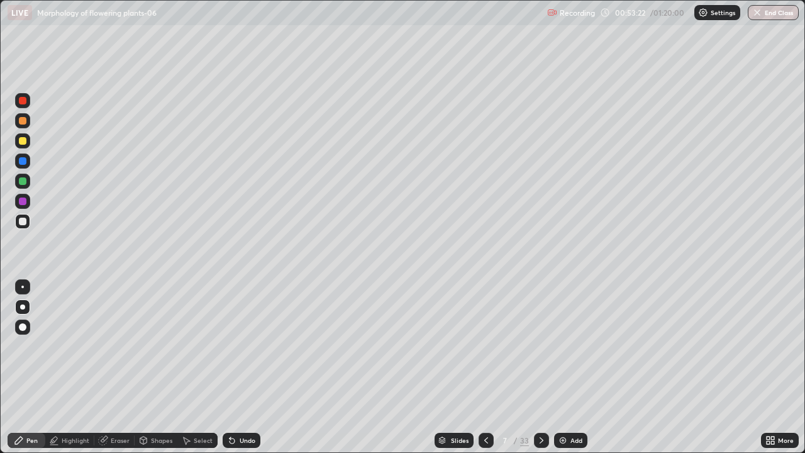
click at [253, 367] on div "Undo" at bounding box center [242, 440] width 38 height 15
click at [254, 367] on div "Undo" at bounding box center [242, 440] width 38 height 15
click at [252, 367] on div "Undo" at bounding box center [248, 440] width 16 height 6
click at [253, 367] on div "Undo" at bounding box center [242, 440] width 38 height 15
click at [255, 367] on div "Undo" at bounding box center [242, 440] width 38 height 15
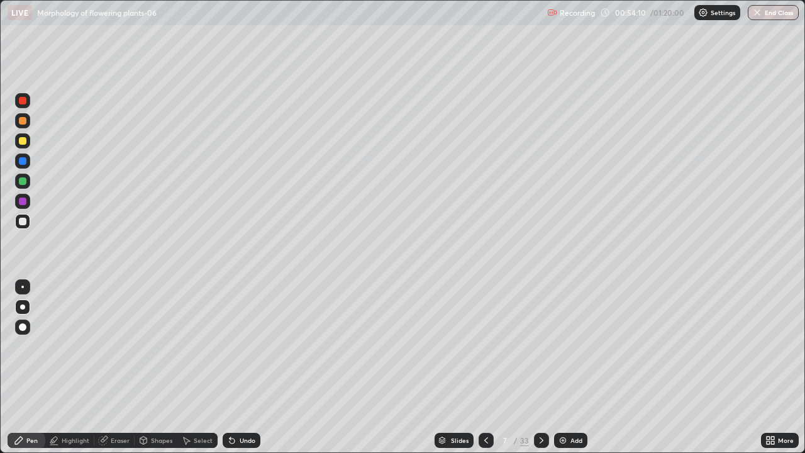
click at [558, 367] on img at bounding box center [563, 440] width 10 height 10
click at [21, 199] on div at bounding box center [23, 201] width 8 height 8
click at [29, 176] on div at bounding box center [22, 181] width 15 height 15
click at [19, 106] on div at bounding box center [22, 100] width 15 height 15
click at [76, 367] on div "Highlight" at bounding box center [76, 440] width 28 height 6
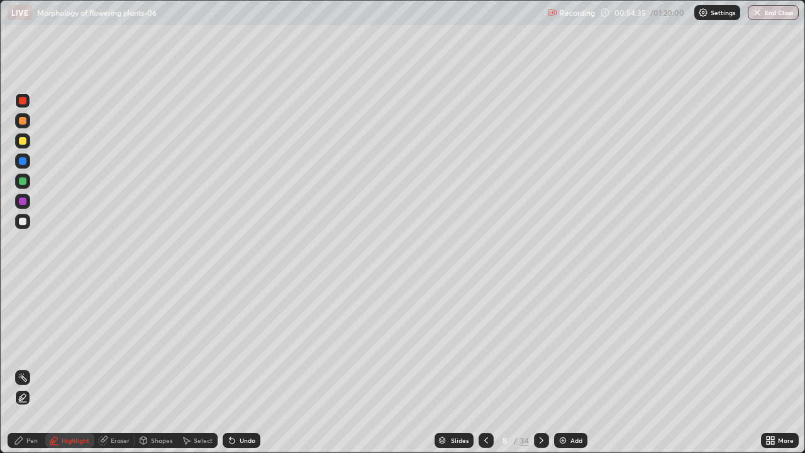
click at [24, 367] on icon at bounding box center [23, 397] width 10 height 10
click at [23, 121] on div at bounding box center [23, 121] width 8 height 8
click at [27, 98] on div at bounding box center [22, 100] width 15 height 15
click at [20, 367] on icon at bounding box center [19, 440] width 10 height 10
click at [28, 221] on div at bounding box center [22, 221] width 15 height 15
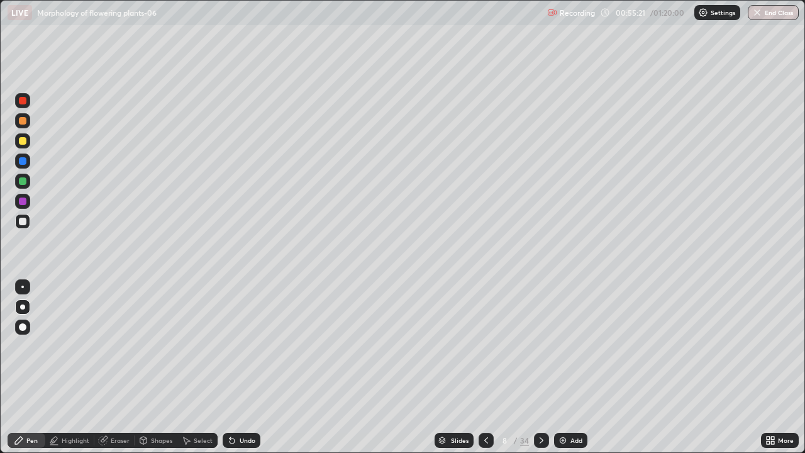
click at [147, 367] on icon at bounding box center [143, 440] width 10 height 10
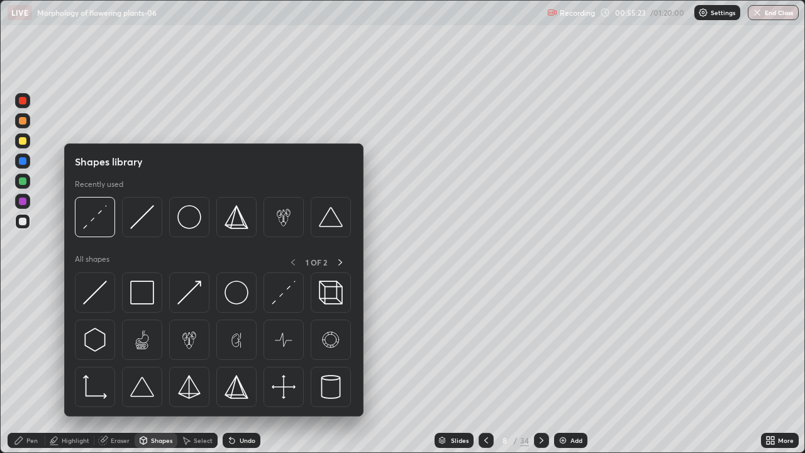
click at [25, 263] on div at bounding box center [23, 259] width 20 height 337
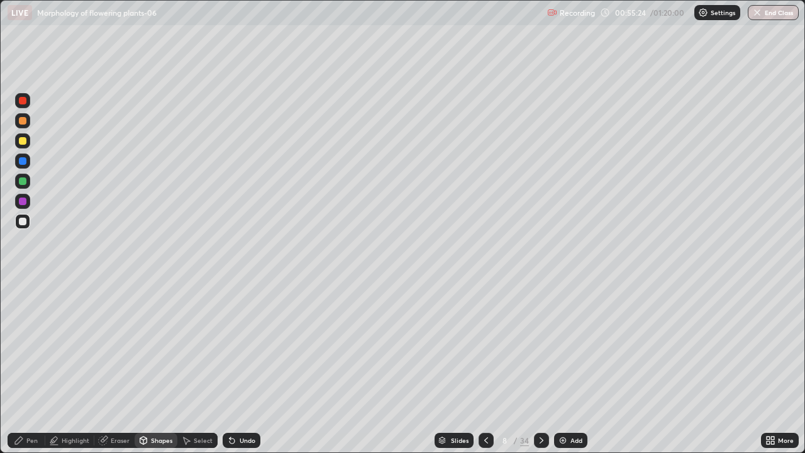
click at [21, 161] on div at bounding box center [23, 161] width 8 height 8
click at [146, 367] on icon at bounding box center [143, 440] width 7 height 8
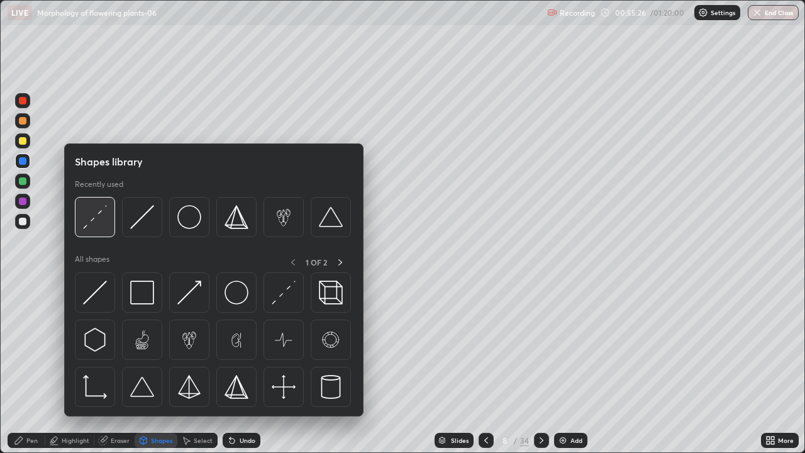
click at [87, 219] on img at bounding box center [95, 217] width 24 height 24
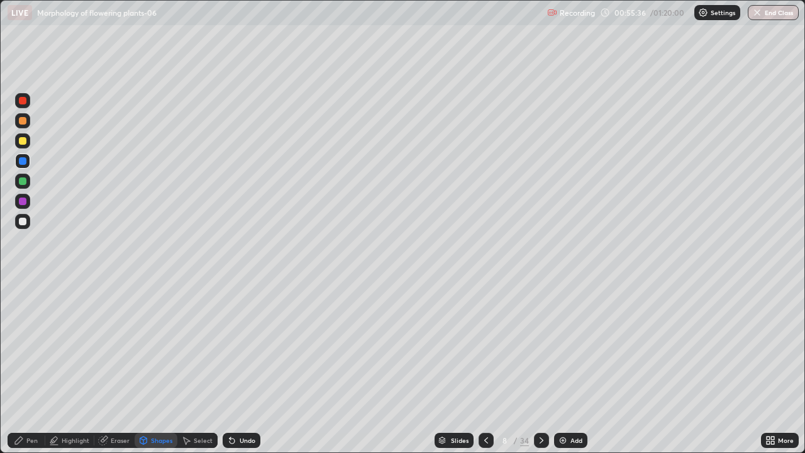
click at [240, 367] on div "Undo" at bounding box center [242, 440] width 38 height 15
click at [33, 367] on div "Pen" at bounding box center [31, 440] width 11 height 6
click at [479, 367] on div at bounding box center [485, 440] width 15 height 15
click at [534, 367] on div at bounding box center [541, 440] width 15 height 15
click at [257, 367] on div "Undo" at bounding box center [242, 440] width 38 height 15
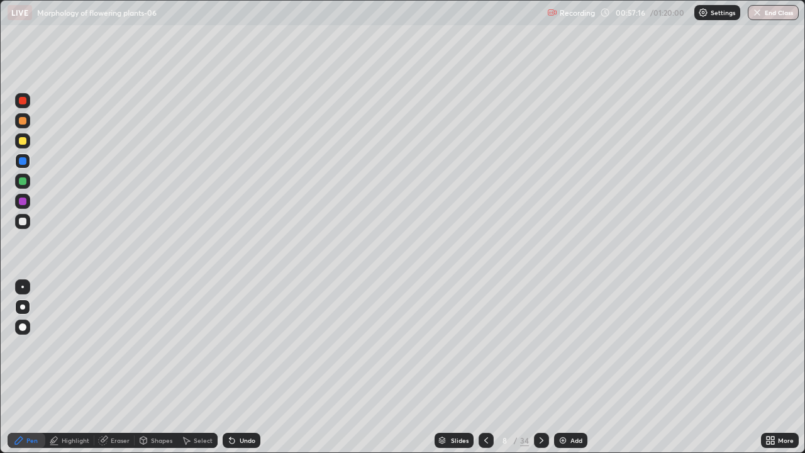
click at [257, 367] on div "Undo" at bounding box center [242, 440] width 38 height 15
click at [23, 122] on div at bounding box center [23, 121] width 8 height 8
click at [27, 201] on div at bounding box center [22, 201] width 15 height 15
click at [25, 174] on div at bounding box center [22, 181] width 15 height 15
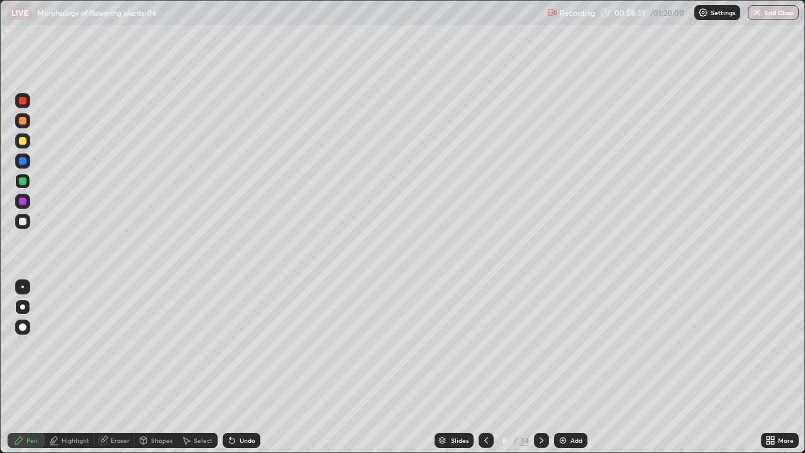
click at [481, 367] on icon at bounding box center [486, 440] width 10 height 10
click at [538, 367] on icon at bounding box center [541, 440] width 10 height 10
click at [563, 367] on img at bounding box center [563, 440] width 10 height 10
click at [485, 367] on icon at bounding box center [486, 440] width 10 height 10
click at [539, 367] on icon at bounding box center [541, 440] width 10 height 10
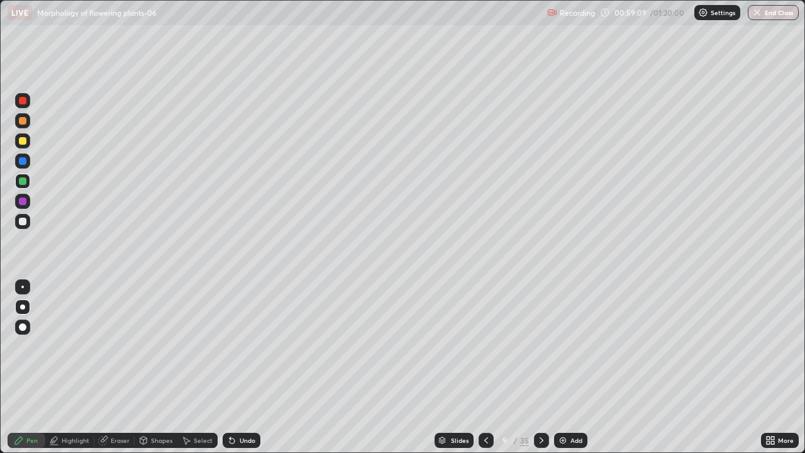
click at [25, 141] on div at bounding box center [23, 141] width 8 height 8
click at [21, 199] on div at bounding box center [23, 201] width 8 height 8
click at [249, 367] on div "Undo" at bounding box center [242, 440] width 38 height 15
click at [251, 367] on div "Undo" at bounding box center [242, 440] width 38 height 15
click at [23, 181] on div at bounding box center [23, 181] width 8 height 8
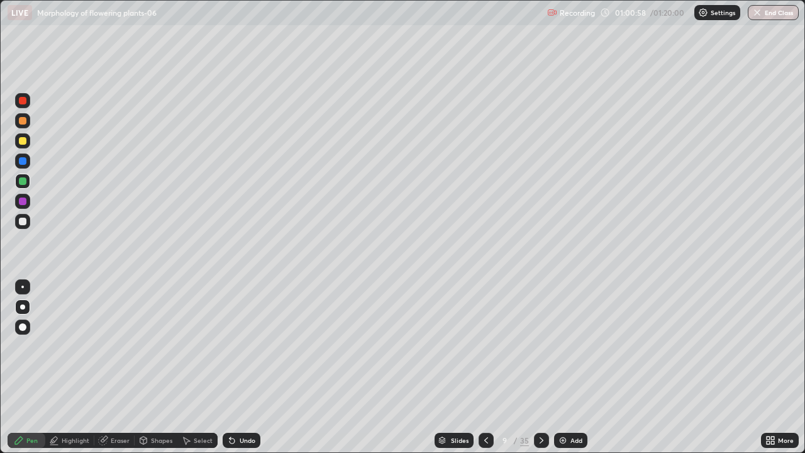
click at [487, 367] on icon at bounding box center [486, 440] width 10 height 10
click at [482, 367] on div at bounding box center [485, 440] width 15 height 15
click at [485, 367] on icon at bounding box center [486, 440] width 10 height 10
click at [484, 367] on icon at bounding box center [486, 440] width 4 height 6
click at [538, 367] on icon at bounding box center [541, 440] width 10 height 10
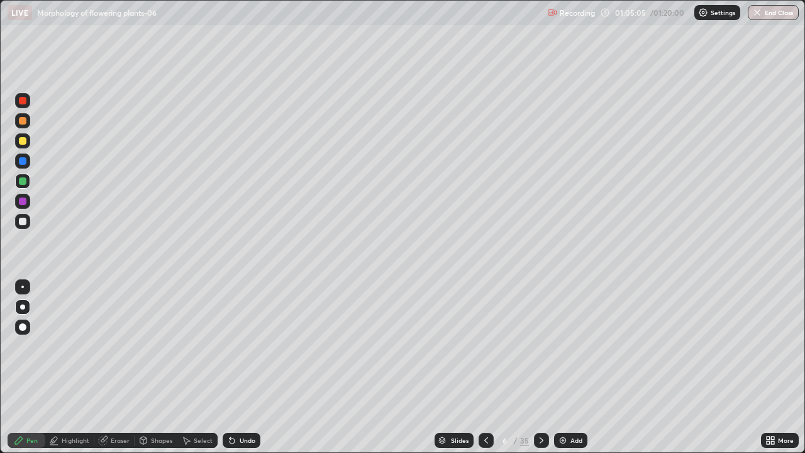
click at [539, 367] on icon at bounding box center [541, 440] width 10 height 10
click at [484, 367] on icon at bounding box center [486, 440] width 10 height 10
click at [539, 367] on icon at bounding box center [541, 440] width 4 height 6
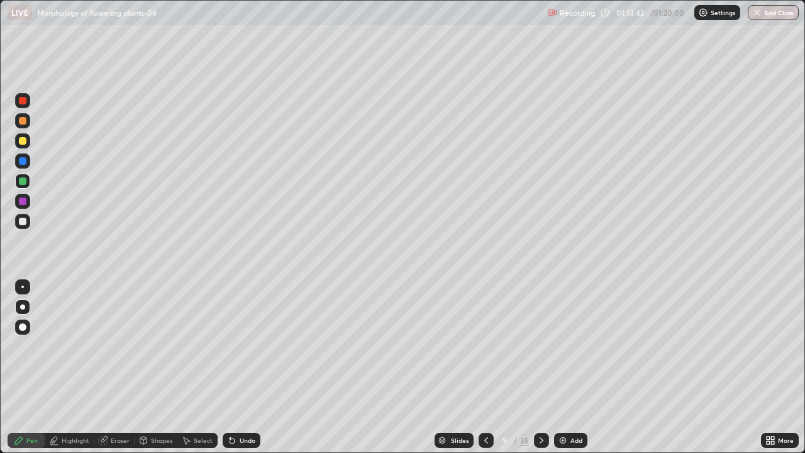
click at [22, 220] on div at bounding box center [23, 222] width 8 height 8
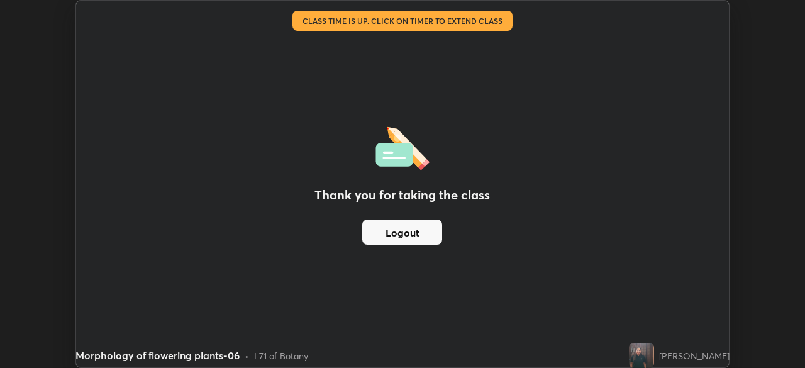
scroll to position [62507, 62071]
